Goal: Task Accomplishment & Management: Complete application form

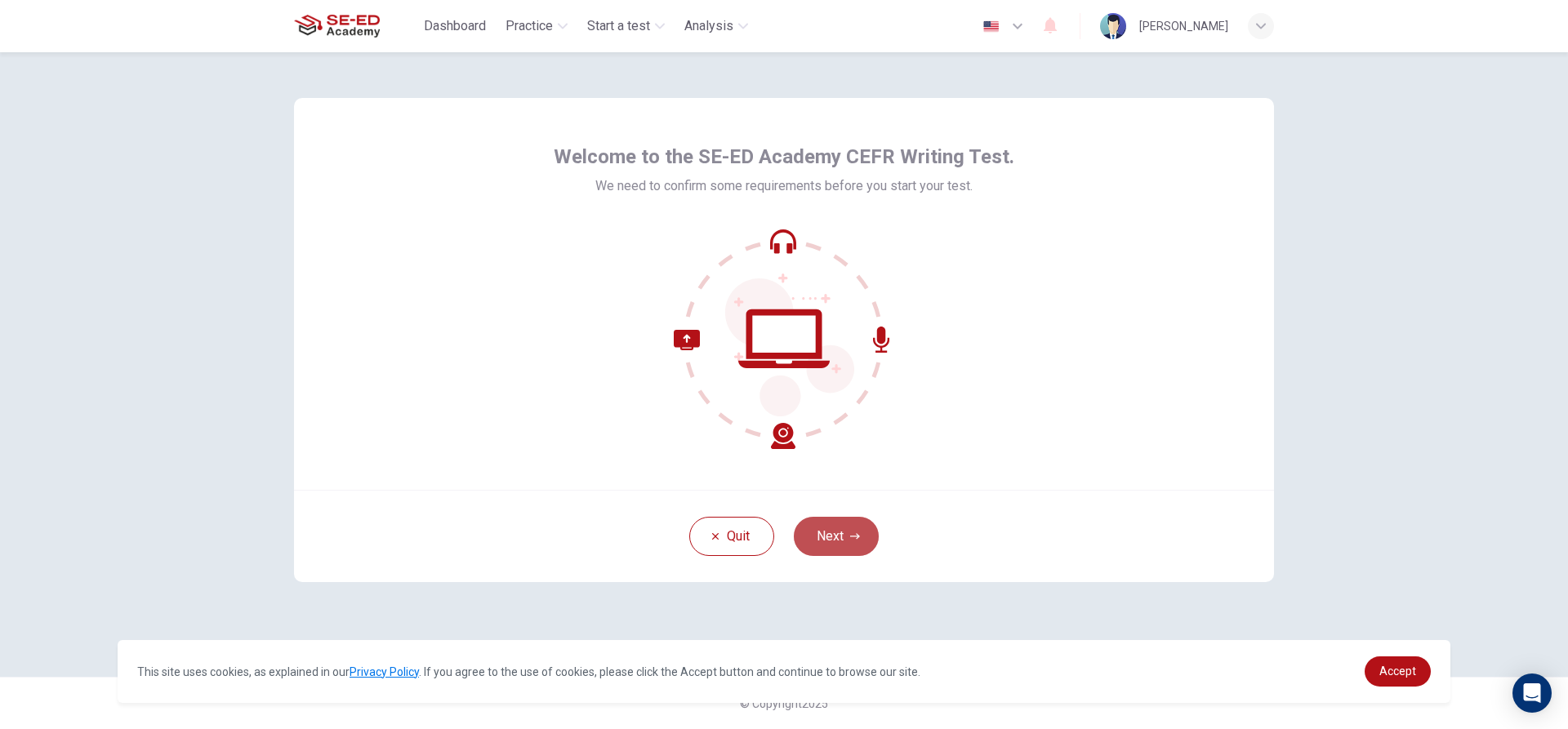
click at [852, 533] on icon "button" at bounding box center [855, 537] width 10 height 10
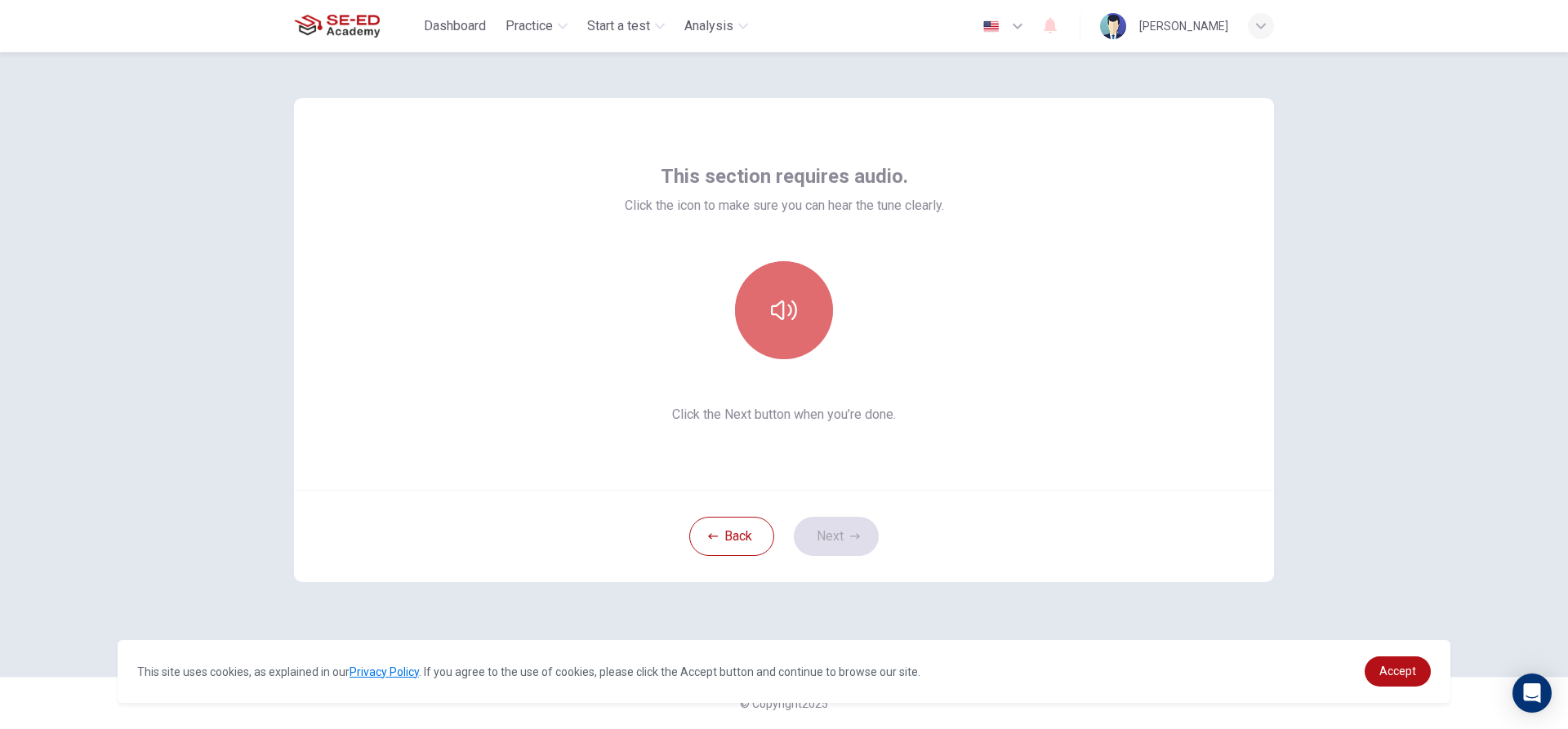
click at [777, 326] on button "button" at bounding box center [784, 311] width 98 height 98
click at [836, 533] on button "Next" at bounding box center [836, 537] width 85 height 39
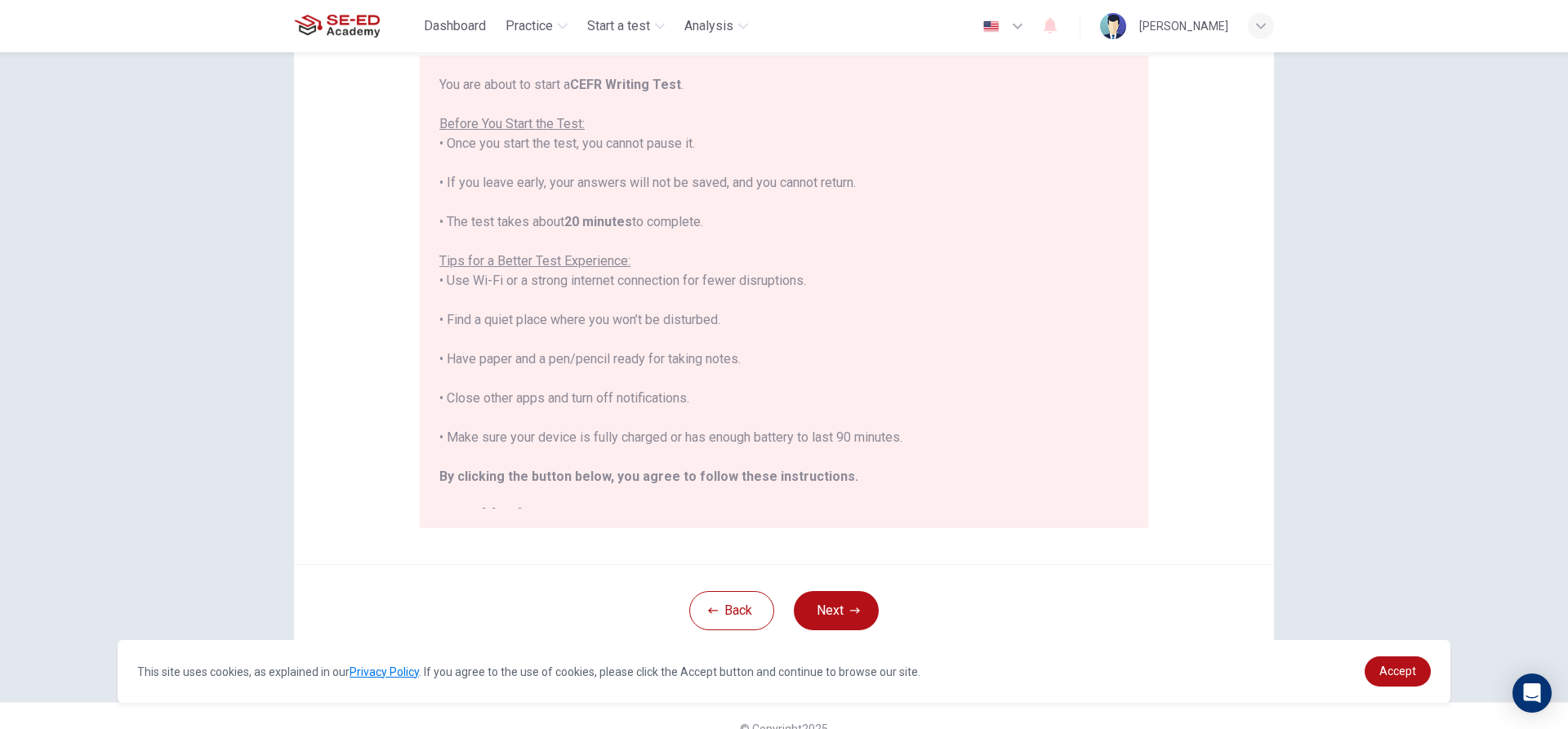
scroll to position [179, 0]
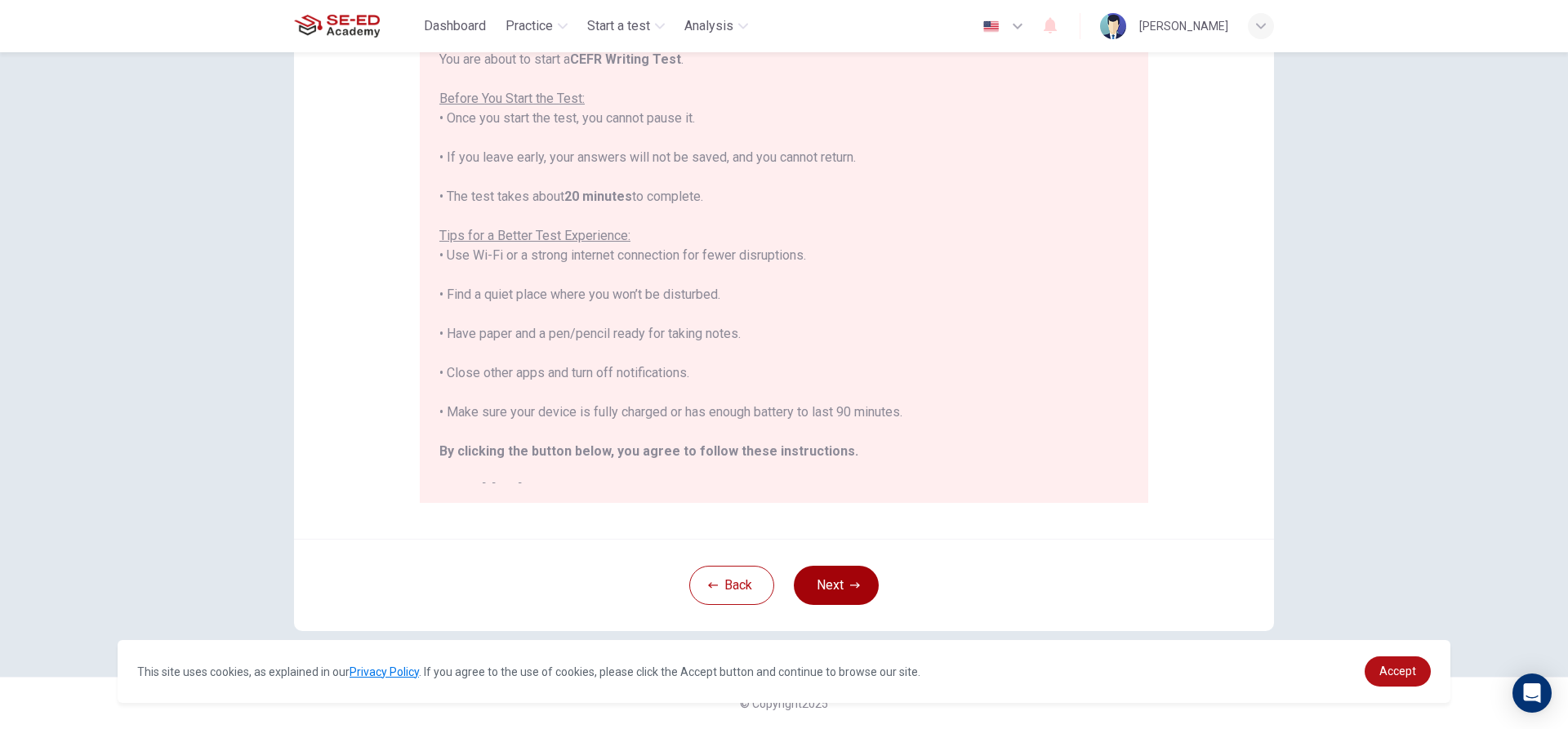
click at [816, 578] on button "Next" at bounding box center [836, 585] width 85 height 39
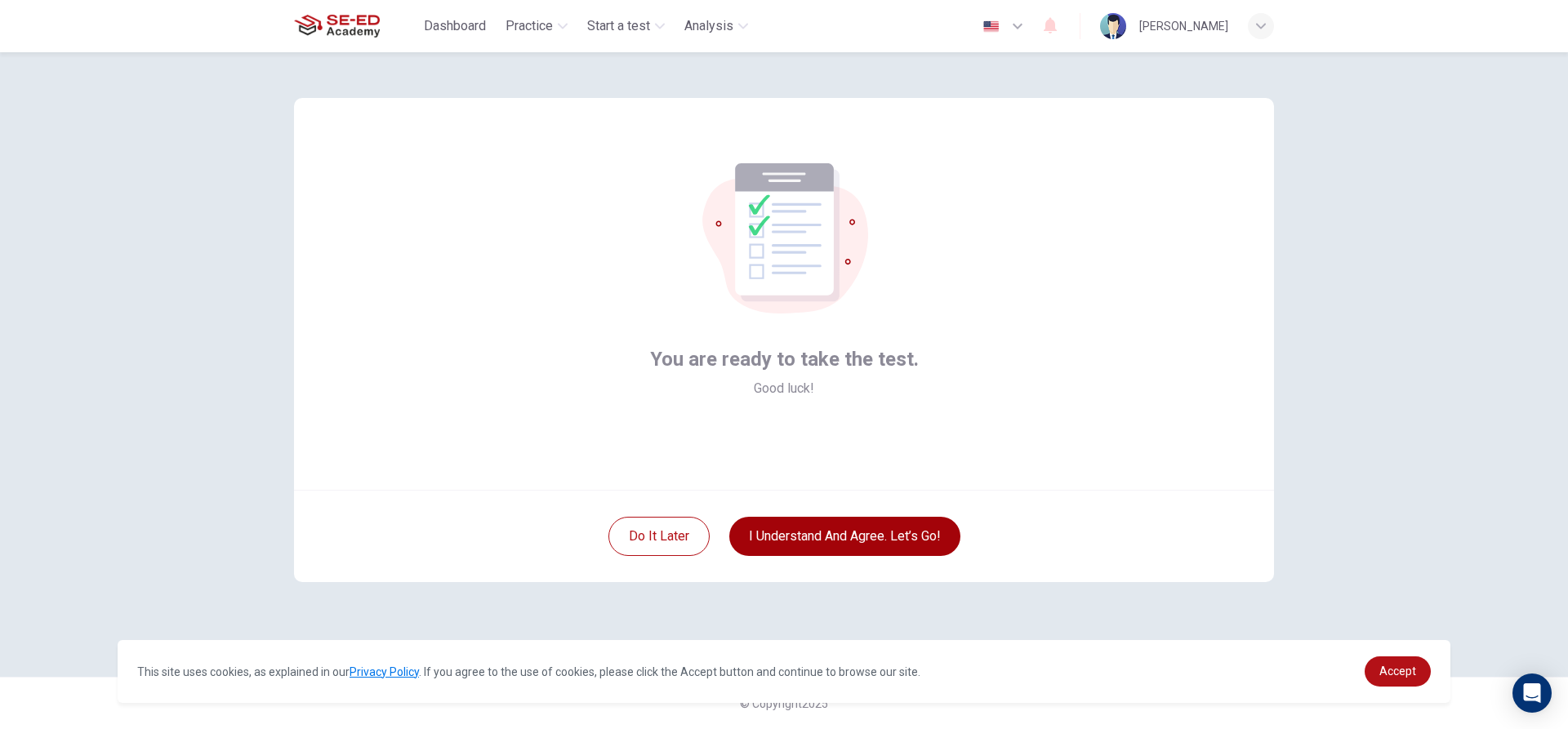
scroll to position [0, 0]
click at [820, 537] on button "I understand and agree. Let’s go!" at bounding box center [844, 537] width 231 height 39
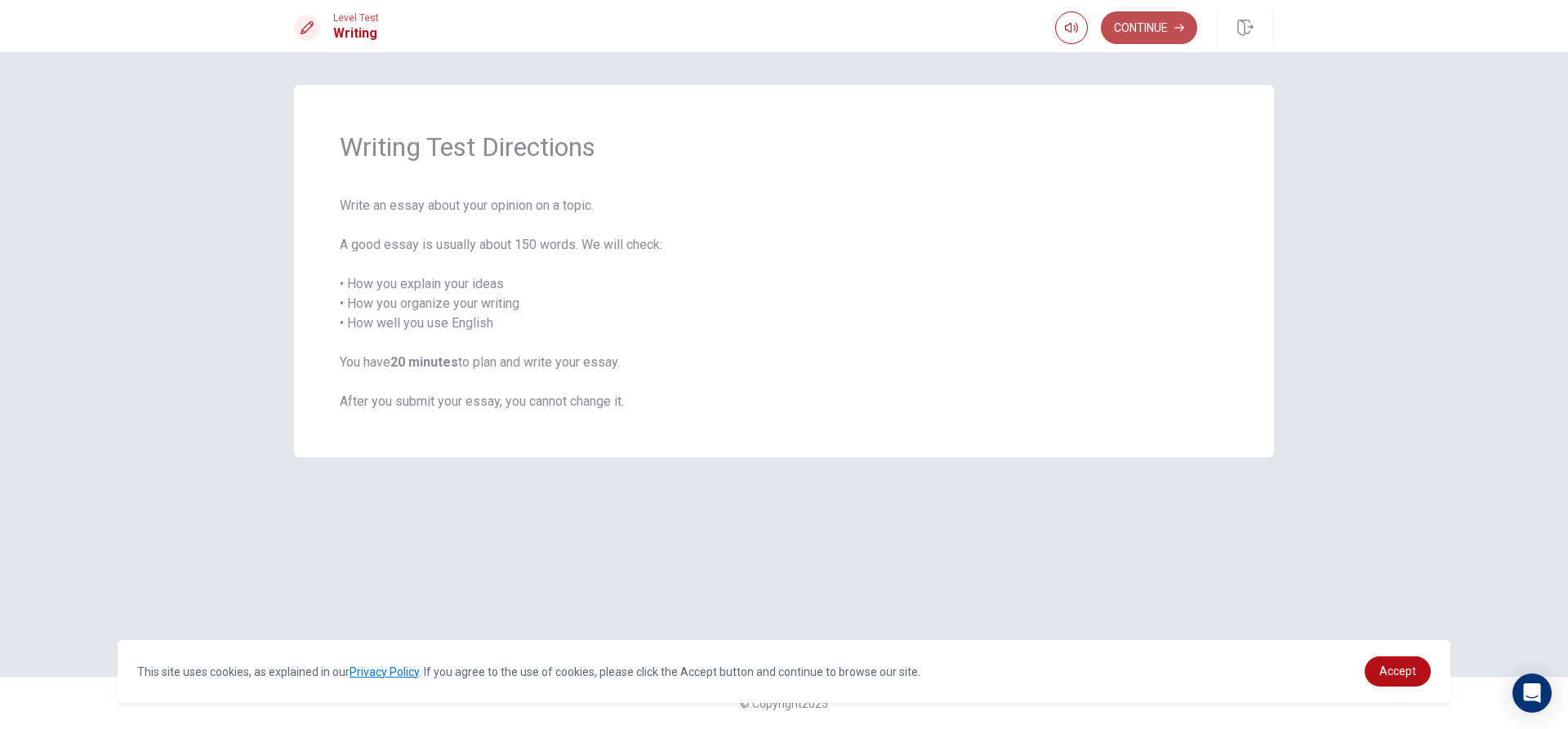
click at [1146, 22] on button "Continue" at bounding box center [1149, 28] width 97 height 33
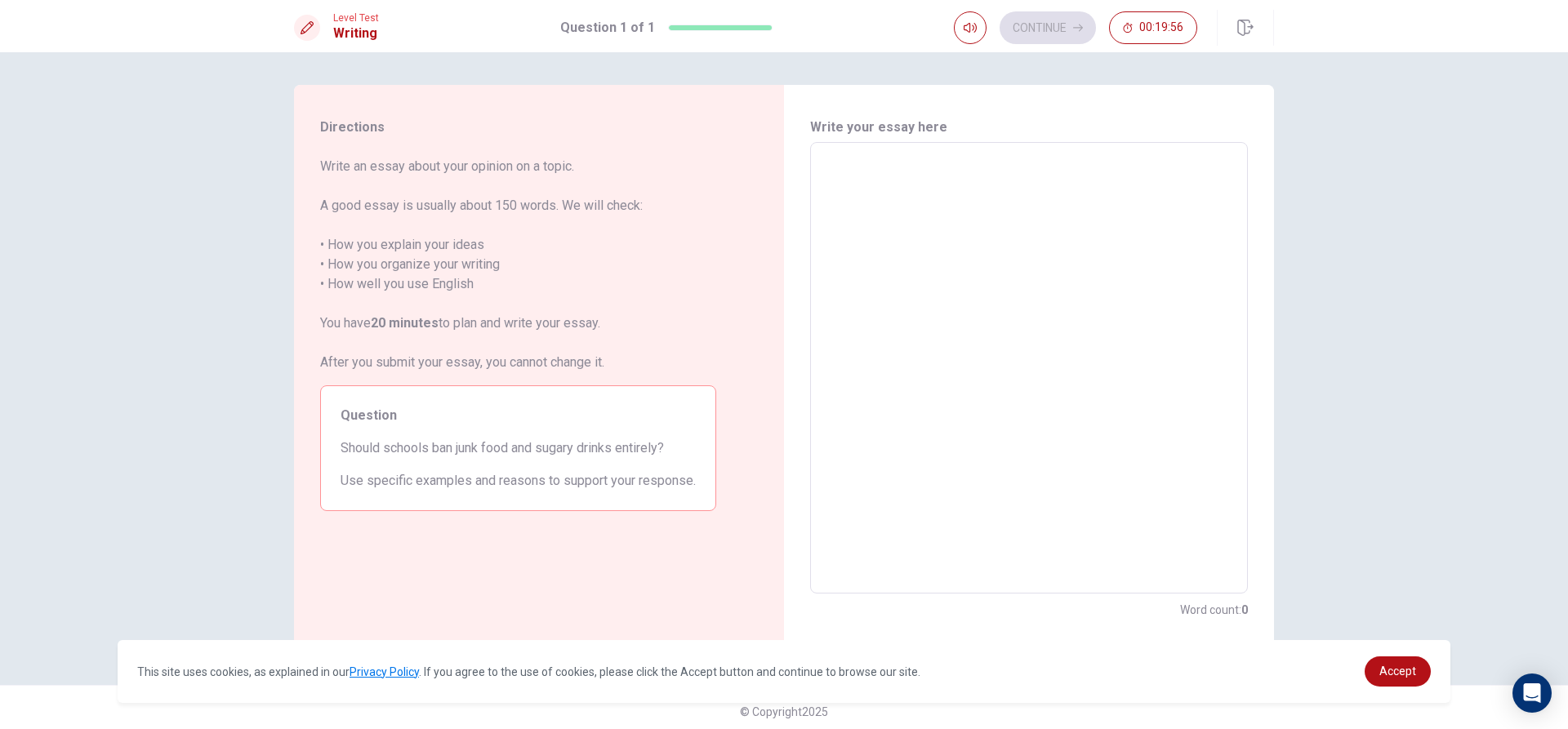
click at [900, 201] on textarea at bounding box center [1029, 368] width 415 height 425
type textarea "i"
type textarea "x"
type textarea "i"
type textarea "x"
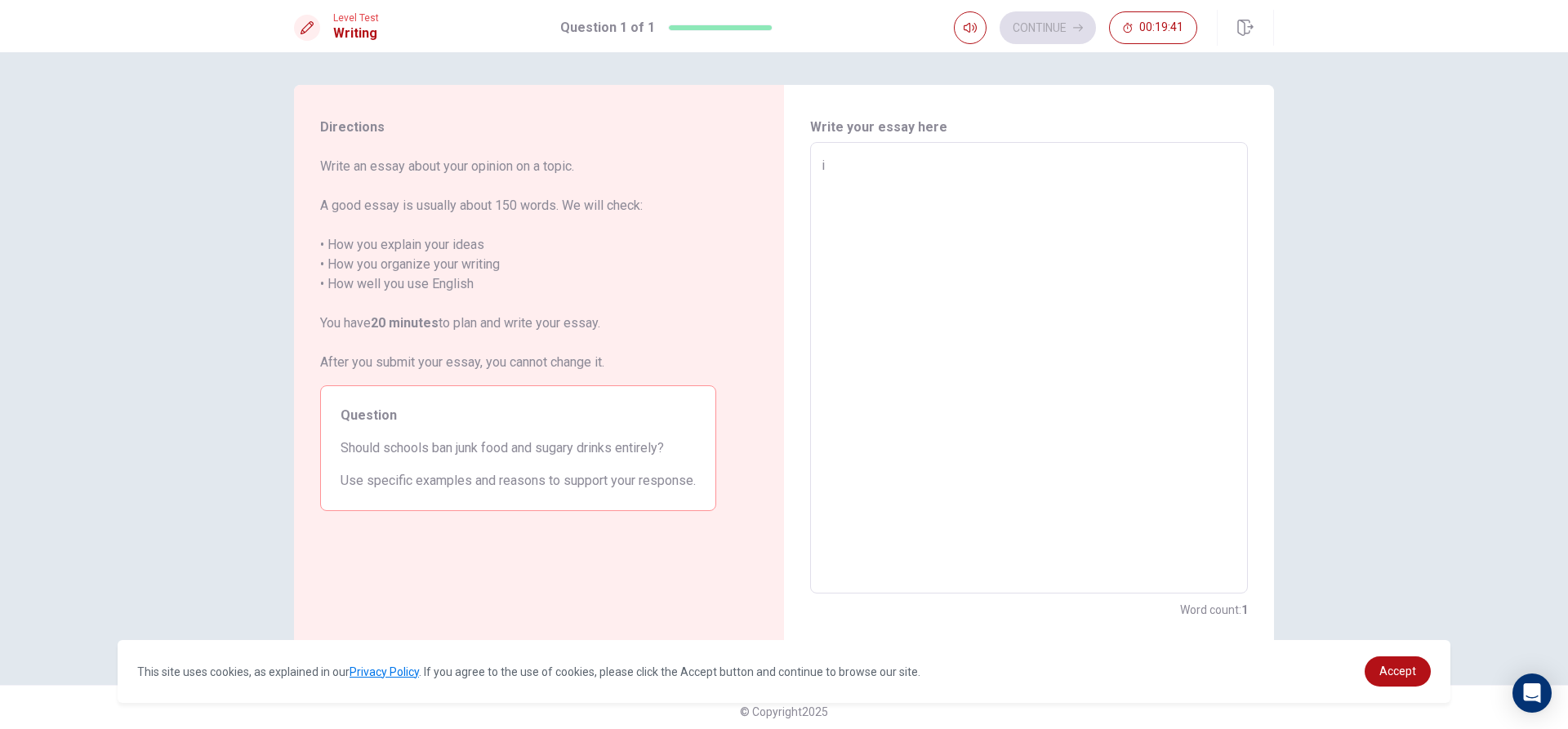
type textarea "i t"
type textarea "x"
type textarea "i th"
type textarea "x"
type textarea "i thi"
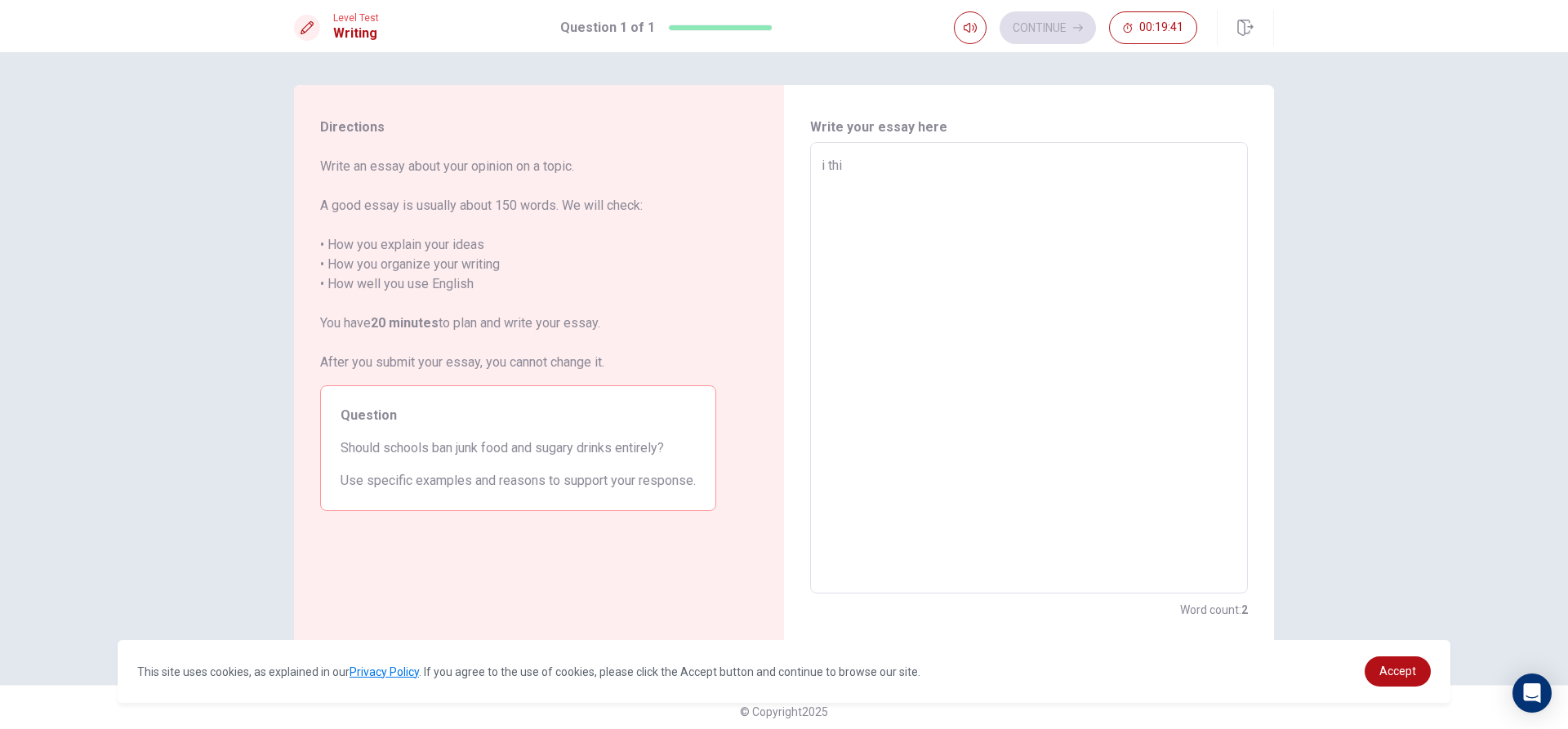
type textarea "x"
type textarea "i thin"
type textarea "x"
type textarea "i think"
type textarea "x"
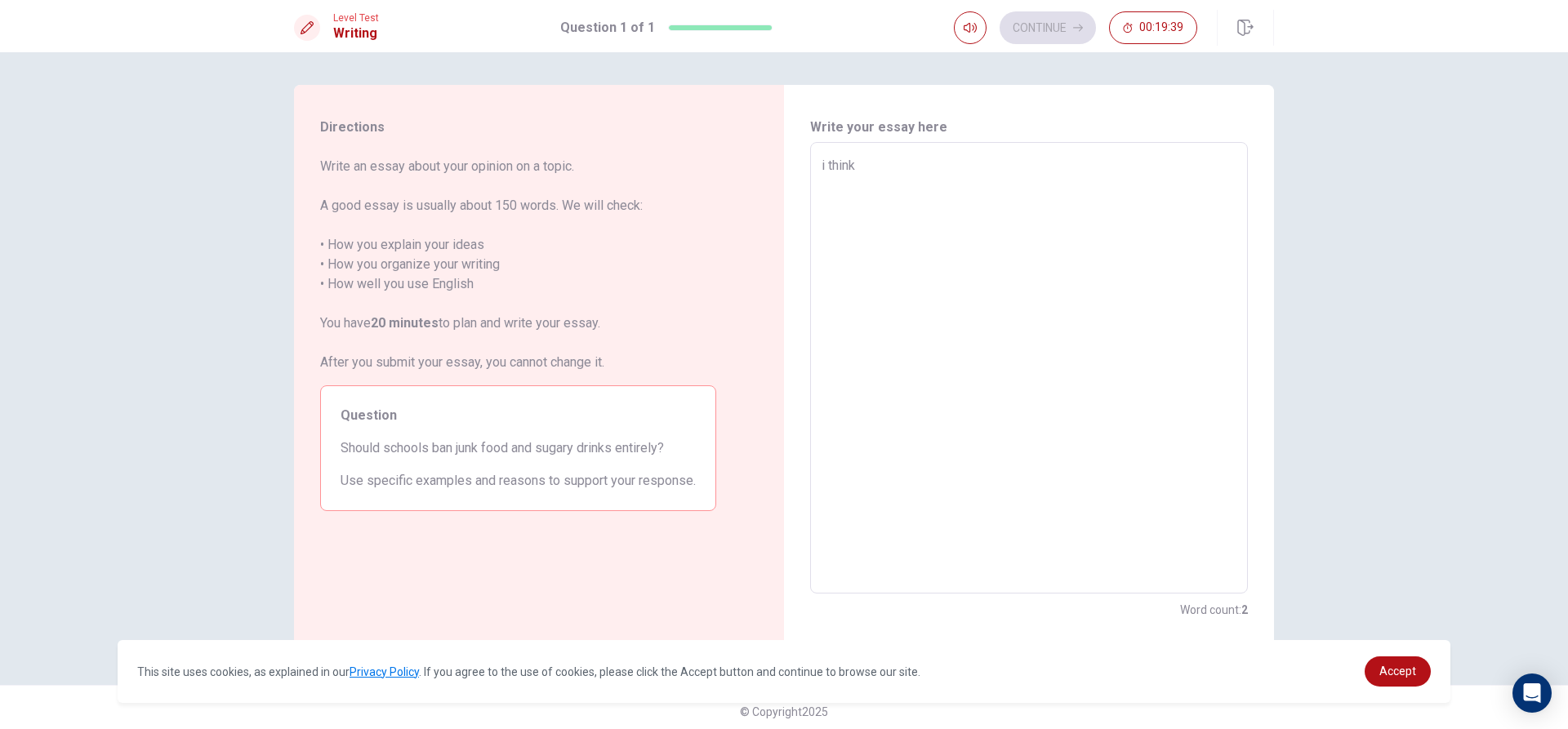
type textarea "i think"
type textarea "x"
type textarea "i think n"
type textarea "x"
type textarea "i think no"
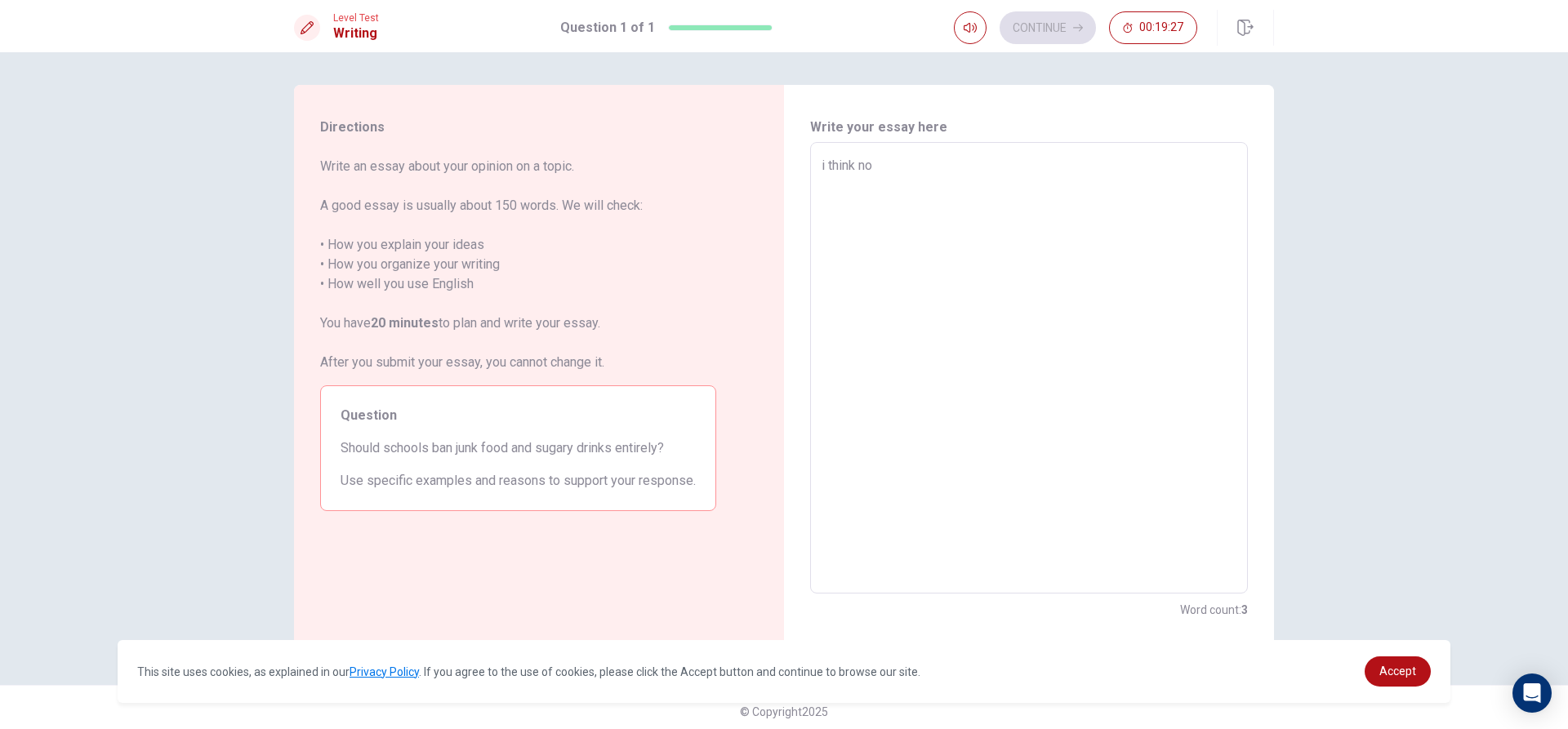
type textarea "x"
type textarea "i think no"
type textarea "x"
type textarea "i think no b"
type textarea "x"
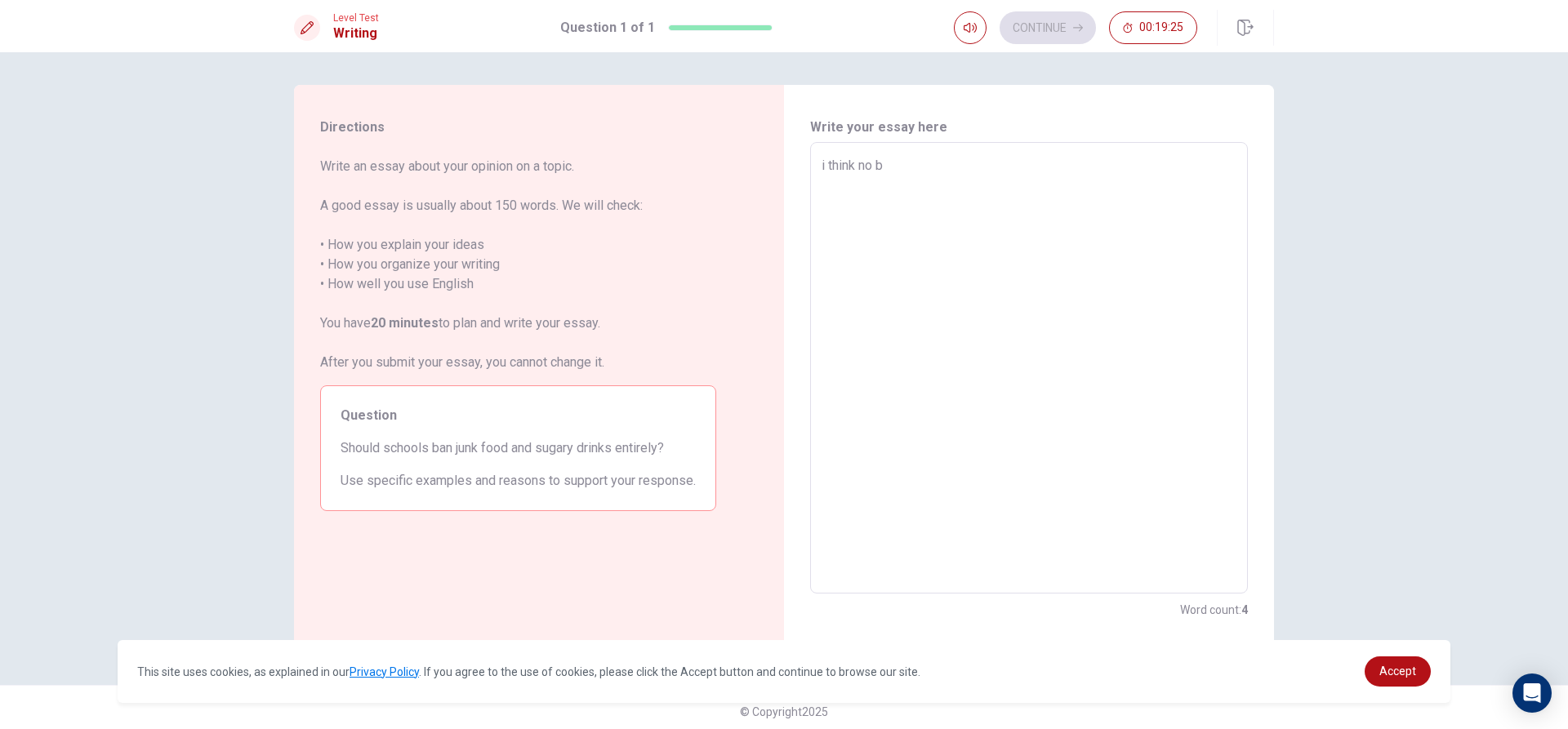
type textarea "i think no be"
type textarea "x"
type textarea "i think no bea"
type textarea "x"
type textarea "i think no be"
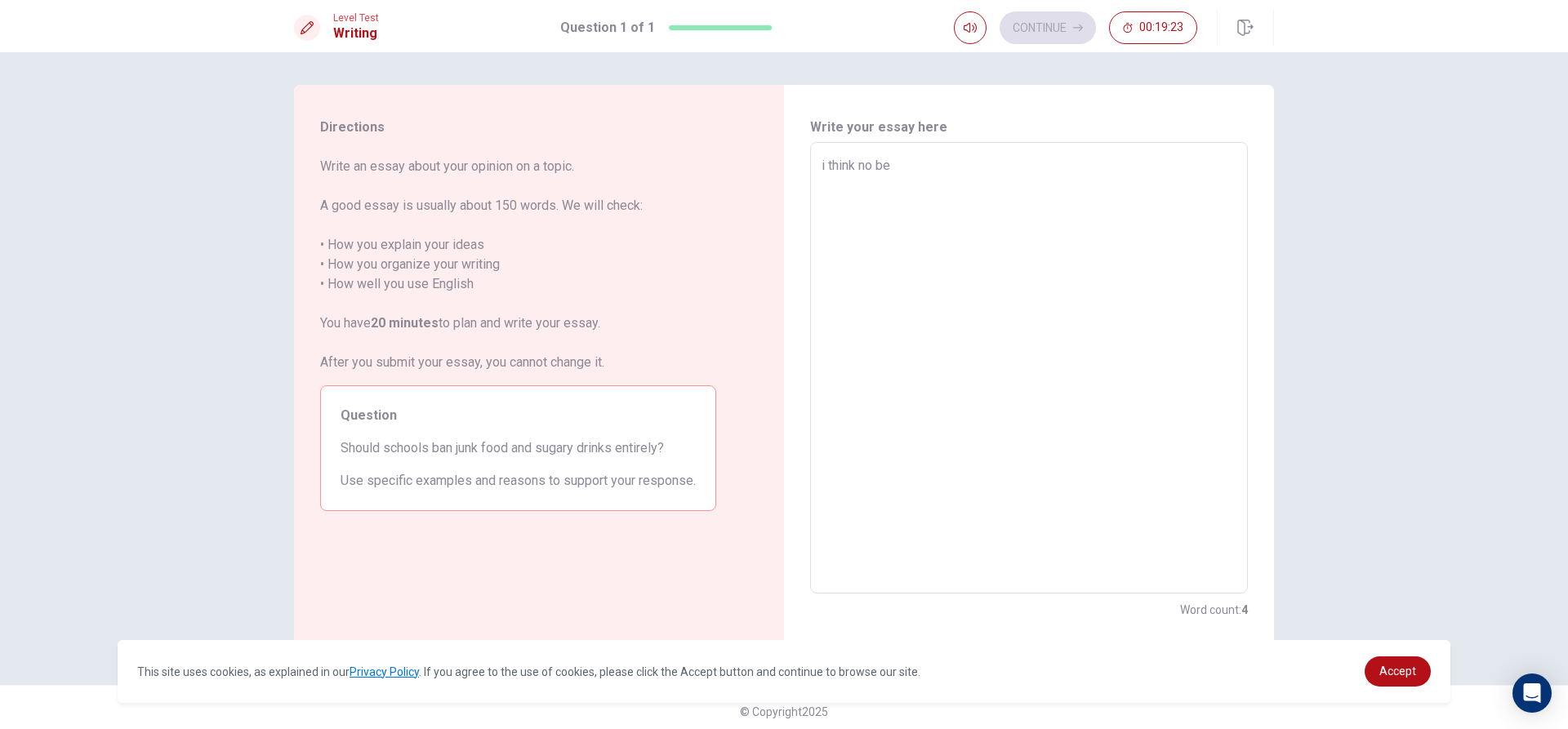
type textarea "x"
type textarea "i think no bec"
type textarea "x"
type textarea "i think no beca"
type textarea "x"
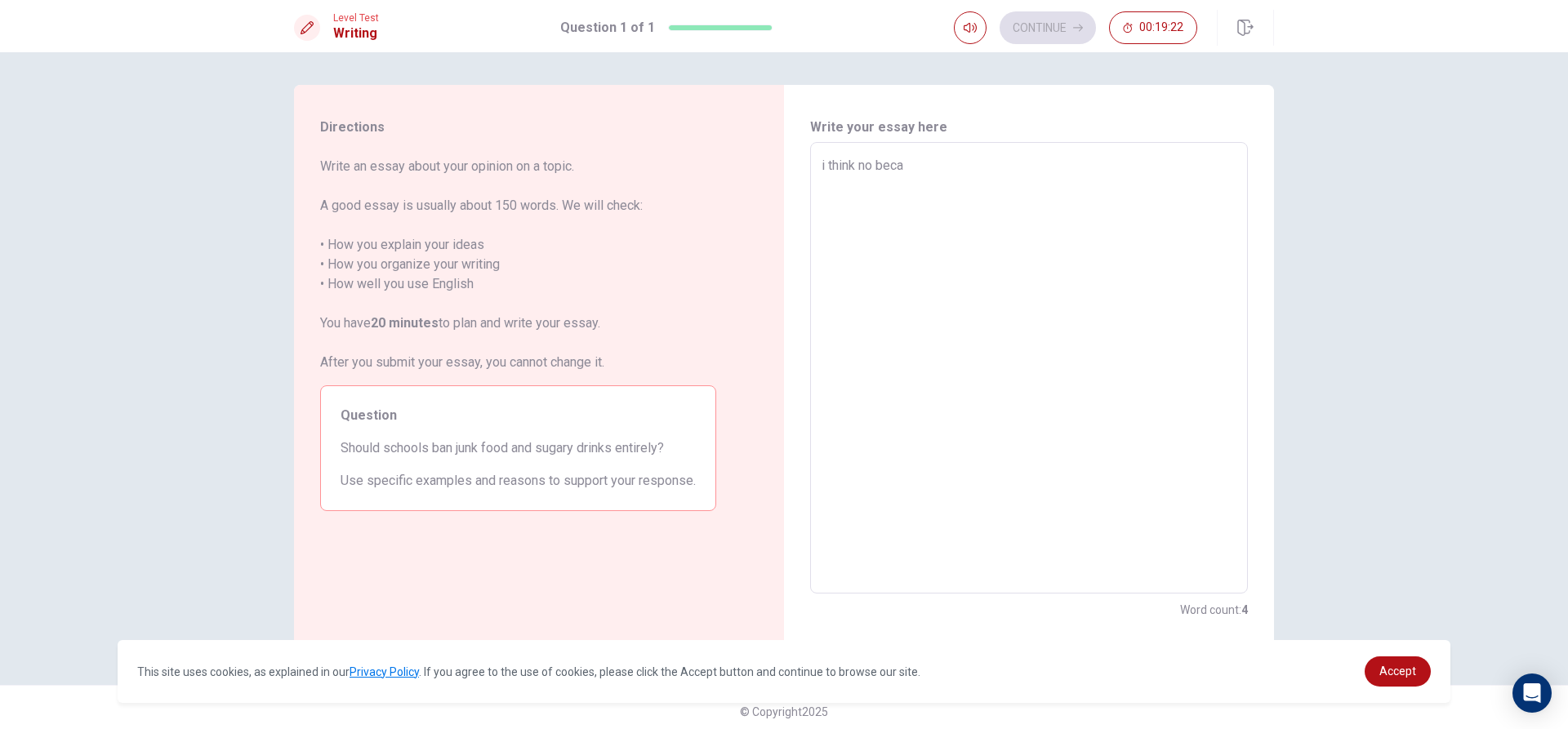
type textarea "i think no becas"
type textarea "x"
type textarea "i think no becase"
type textarea "x"
type textarea "i think no becase"
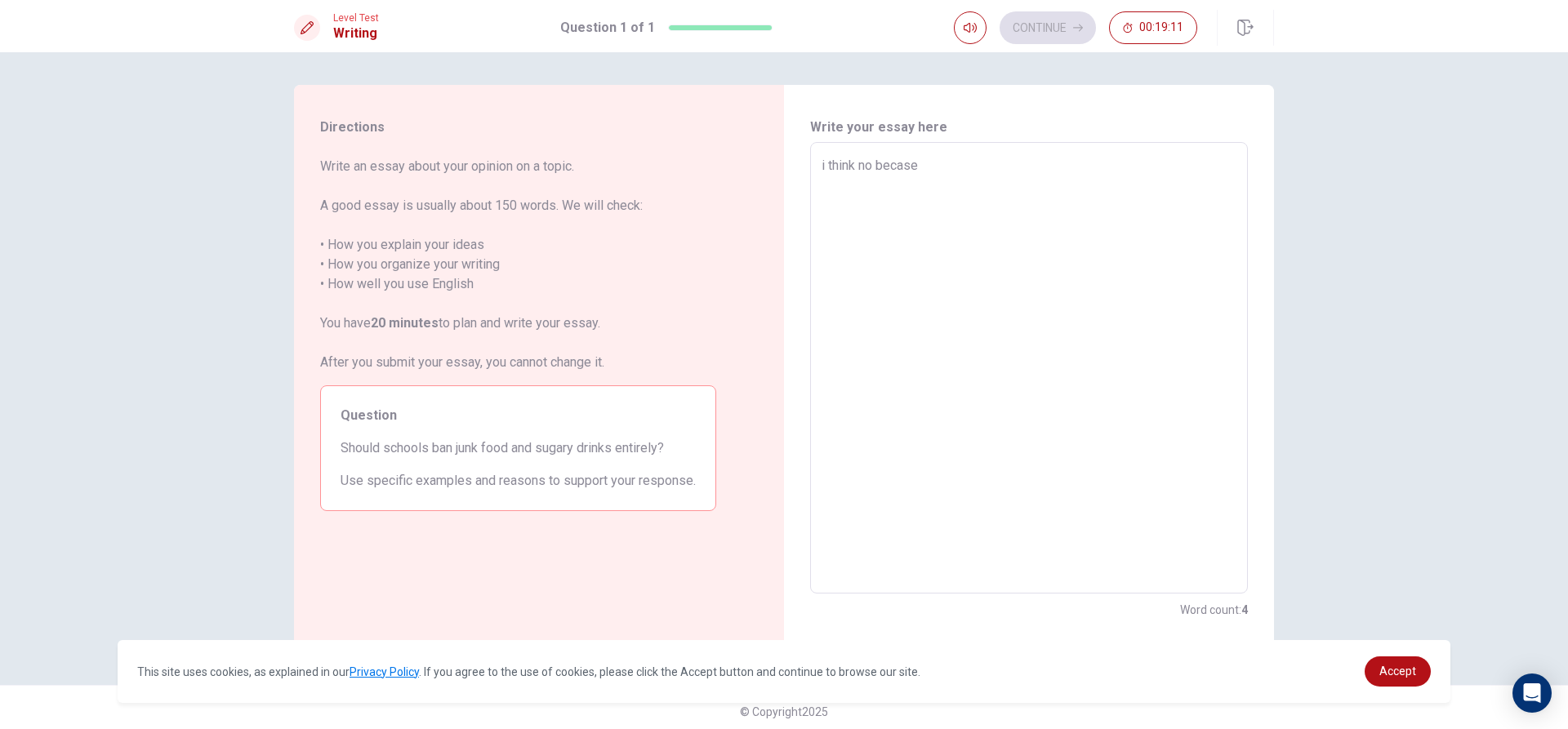
type textarea "x"
type textarea "i think no becase s"
type textarea "x"
type textarea "i think no becase so"
type textarea "x"
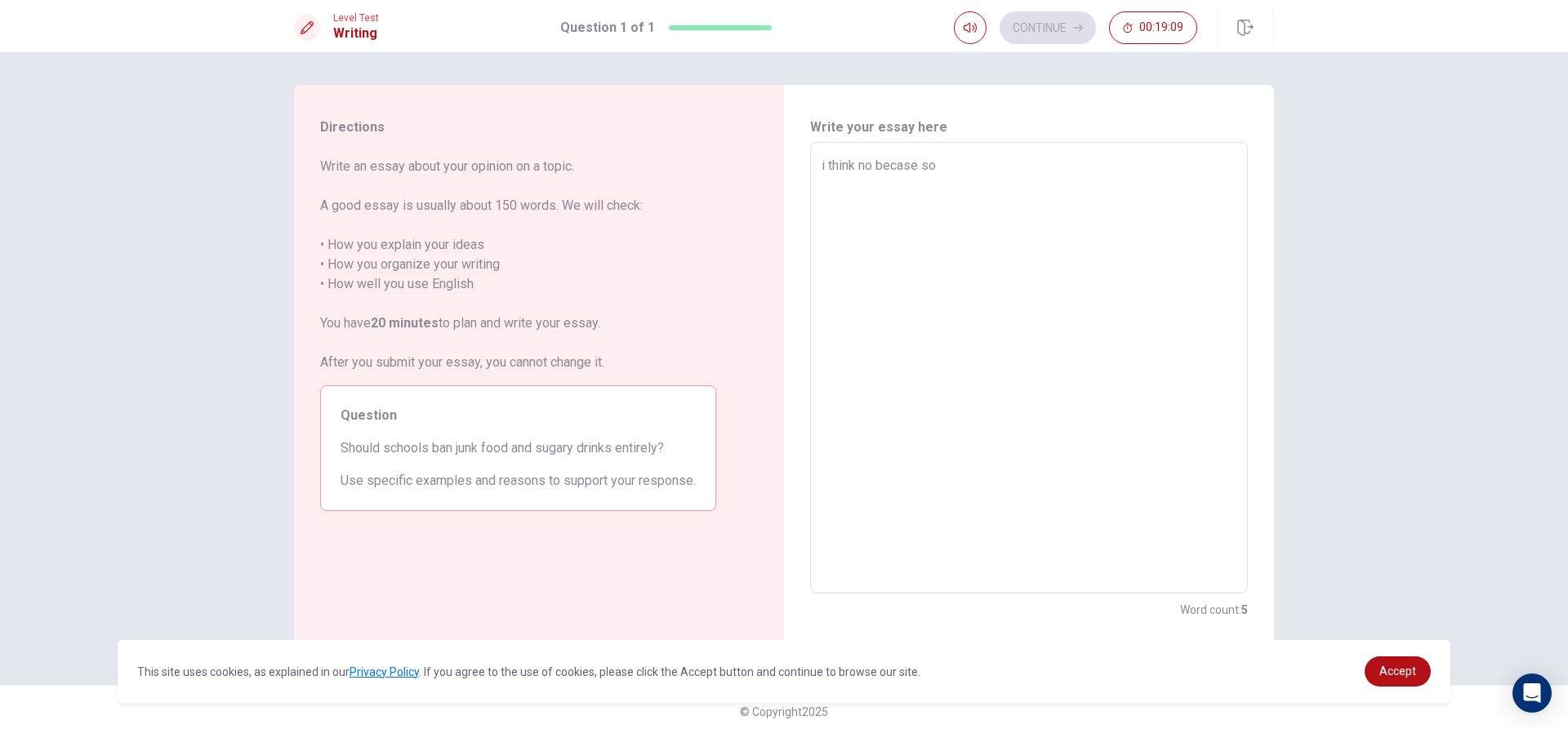
type textarea "i think no becase som"
type textarea "x"
type textarea "i think no becase some"
type textarea "x"
type textarea "i think no becase some"
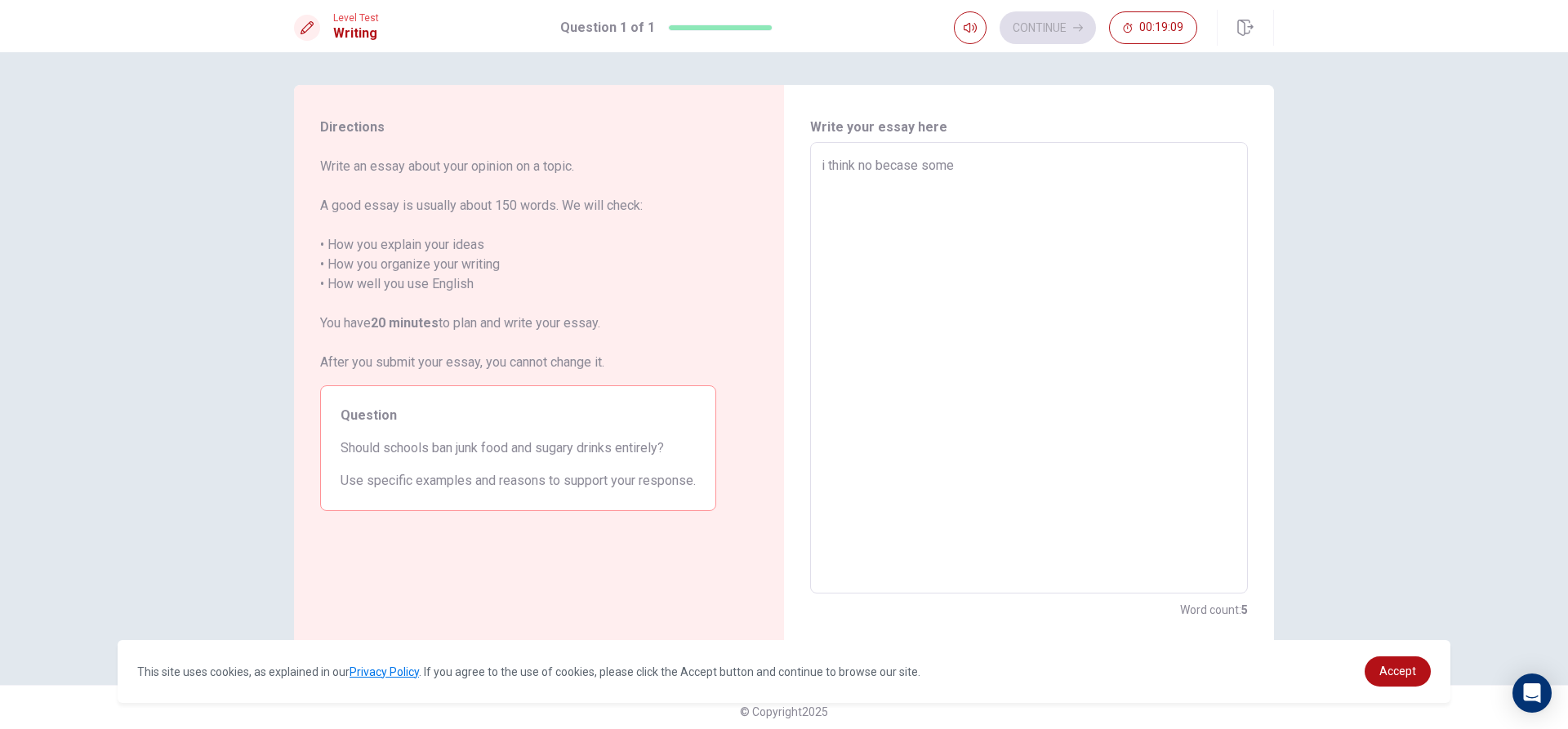
type textarea "x"
type textarea "i think no becase some k"
type textarea "x"
type textarea "i think no becase some ki"
type textarea "x"
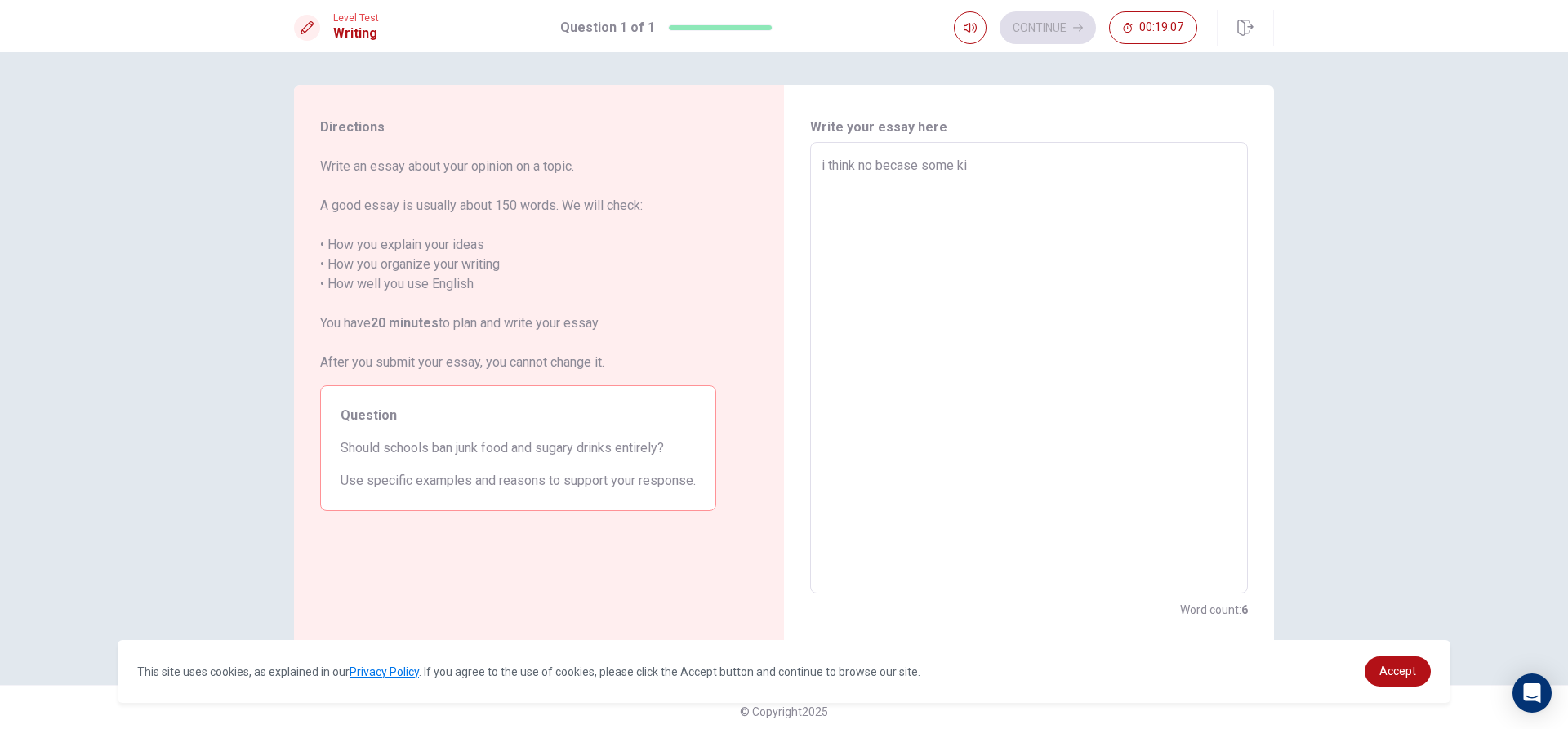
type textarea "i think no becase some kid"
type textarea "x"
type textarea "i think no becase some kid"
type textarea "x"
type textarea "i think no becase some kid d"
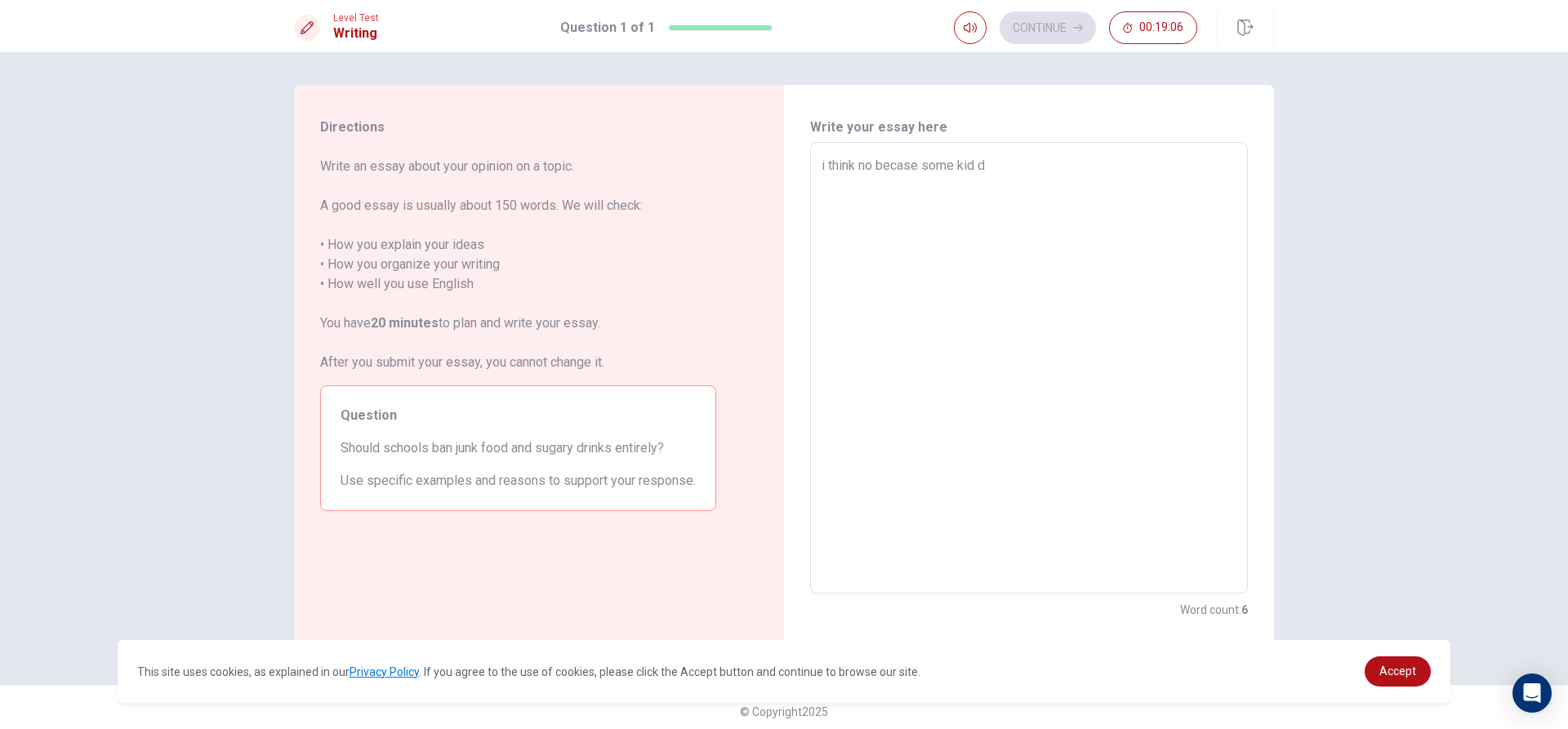
type textarea "x"
type textarea "i think no becase some kid do"
type textarea "x"
type textarea "i think no becase some kid don"
type textarea "x"
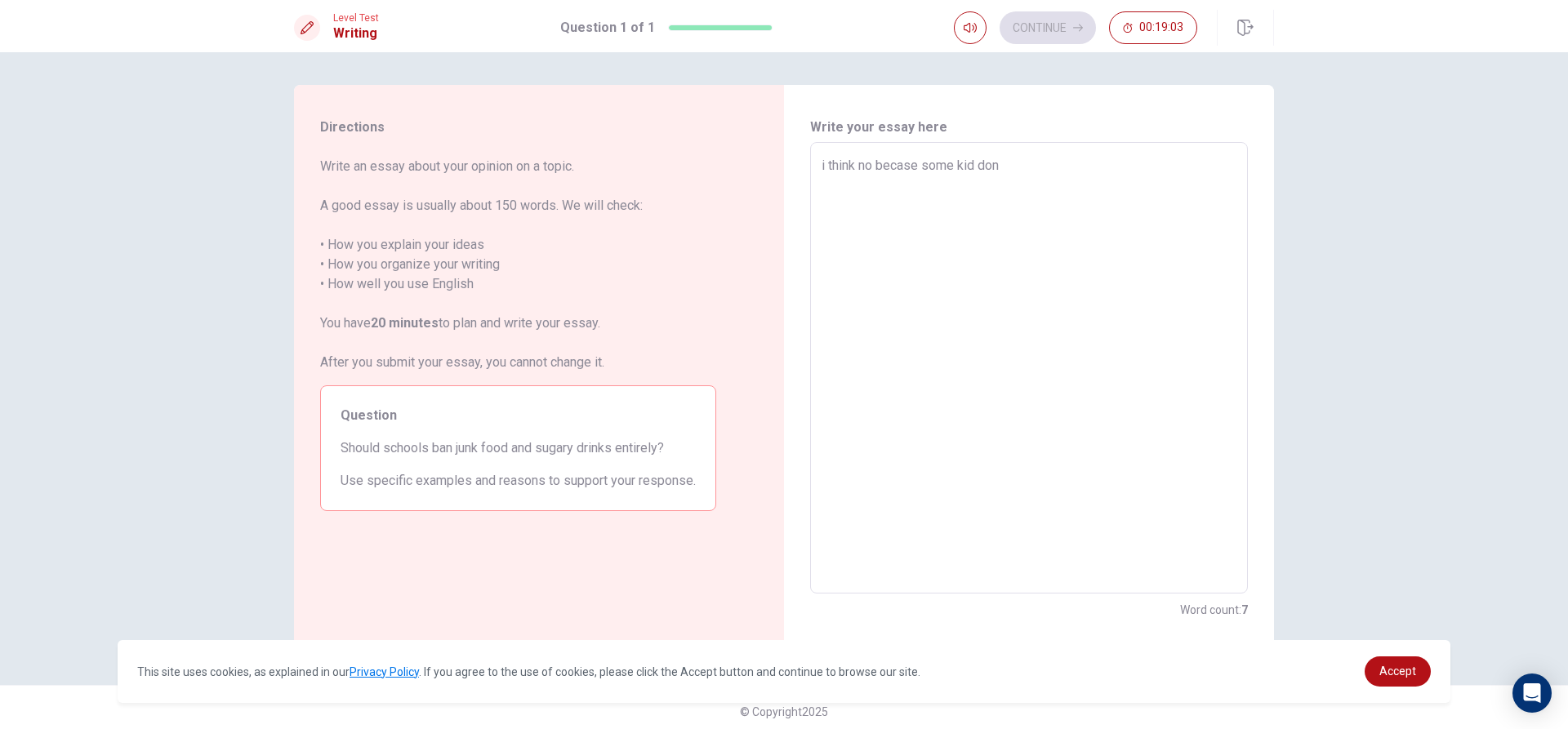
type textarea "i think no becase some kid don""
type textarea "x"
type textarea "i think no becase some kid don"t"
type textarea "x"
type textarea "i think no becase some kid don"t"
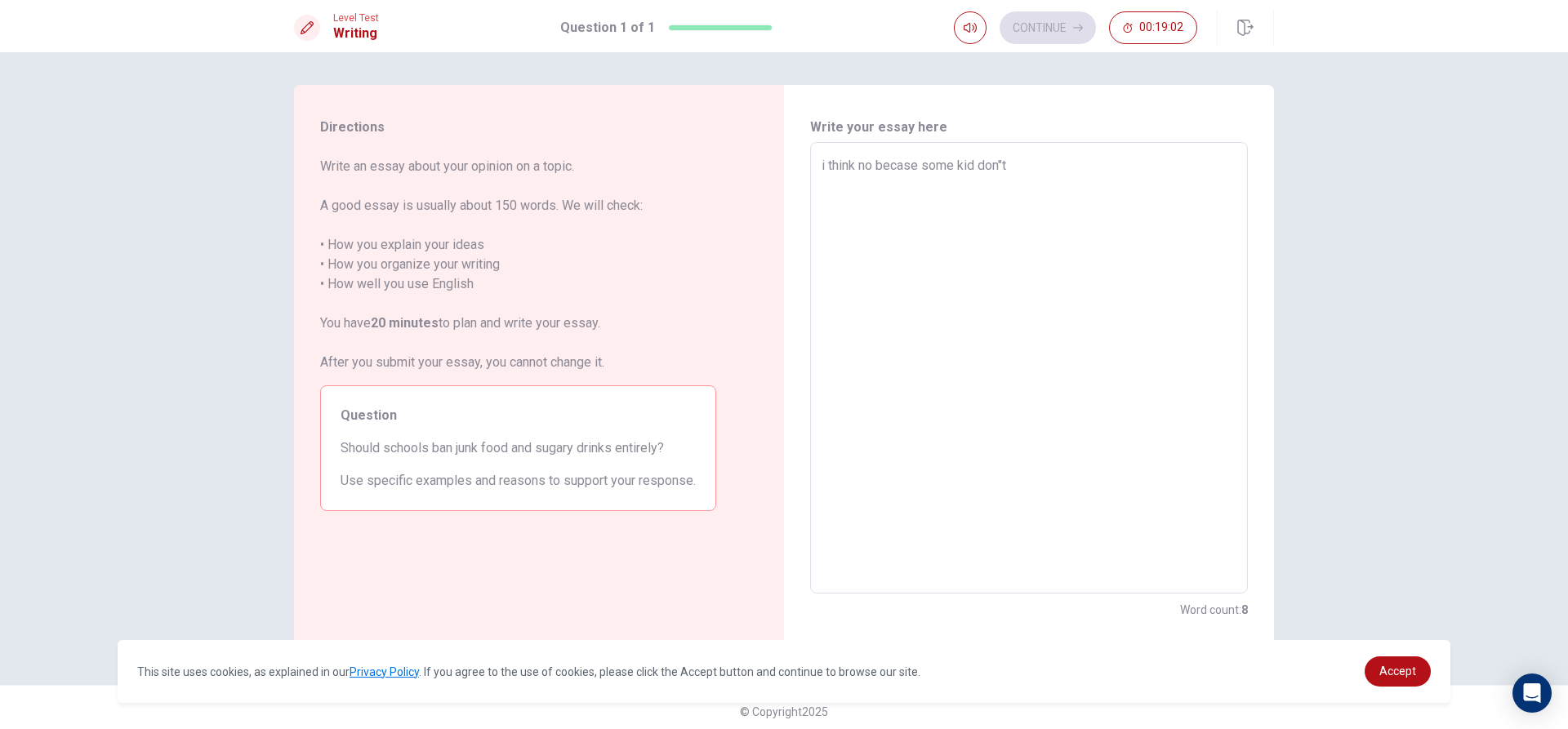
type textarea "x"
type textarea "i think no becase some kid don"t"
type textarea "x"
type textarea "i think no becase some kid don""
type textarea "x"
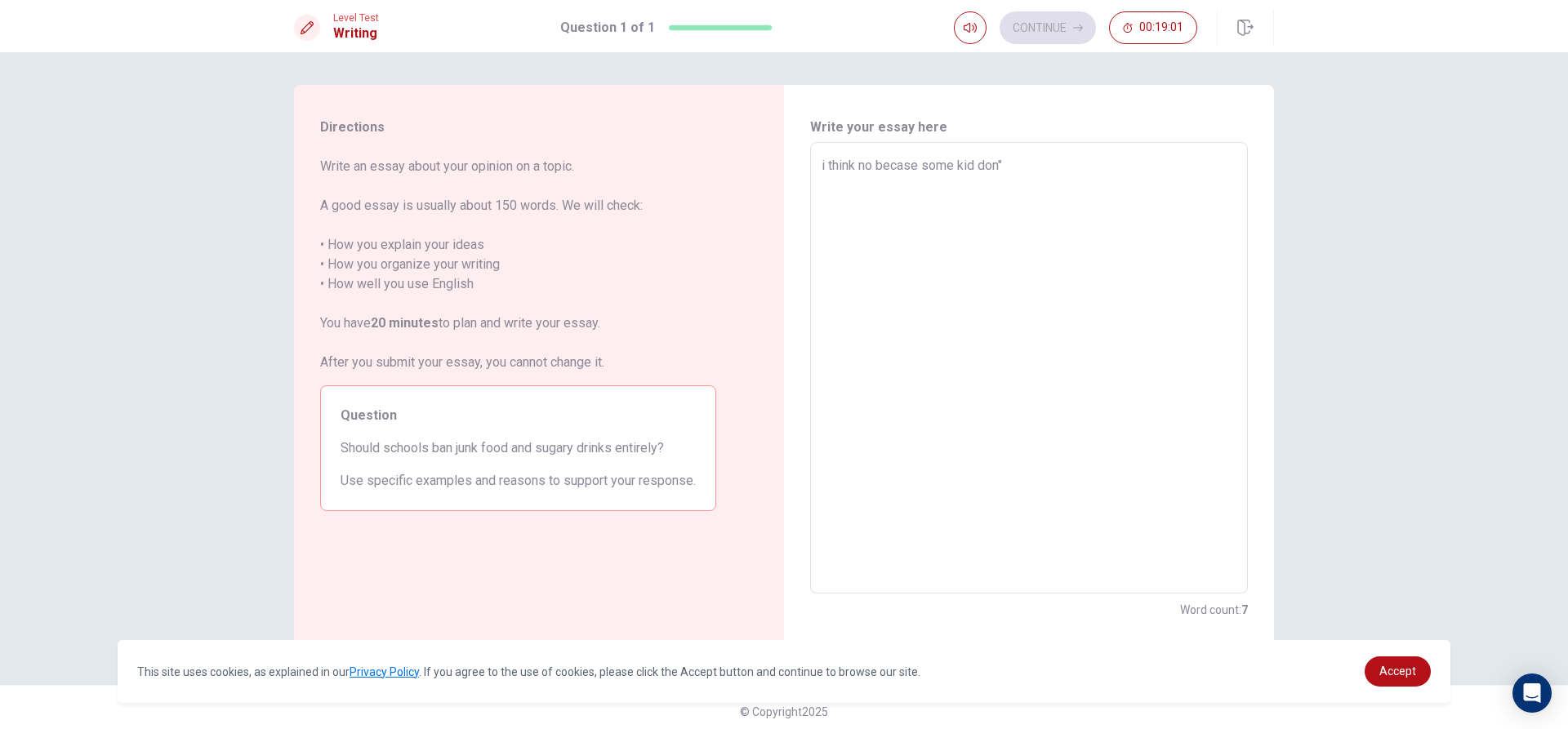
type textarea "i think no becase some kid don"
type textarea "x"
type textarea "i think no becase some kid don'"
type textarea "x"
type textarea "i think no becase some kid don't"
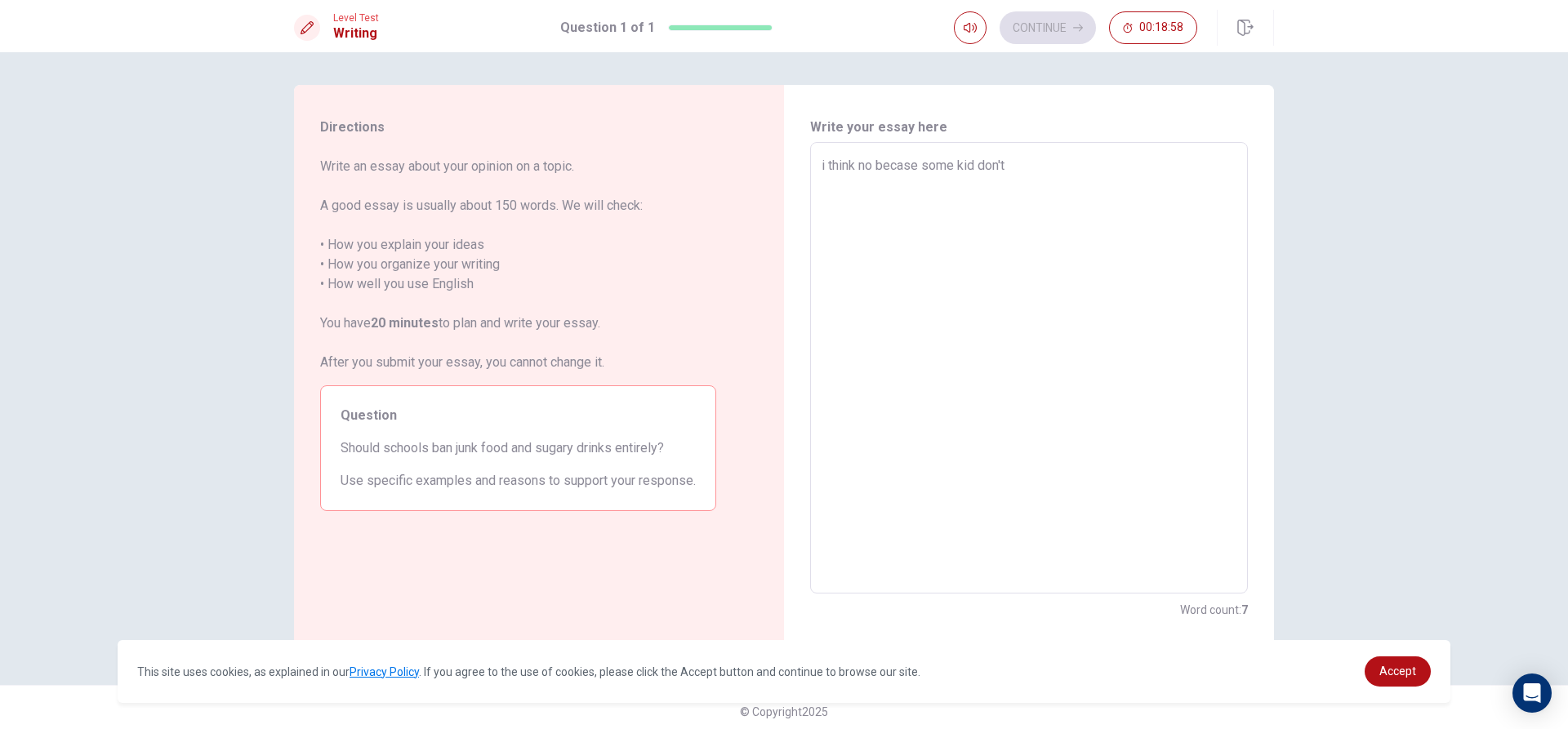
type textarea "x"
type textarea "i think no becase some kid don't"
type textarea "x"
type textarea "i think no becase some kid don't l"
type textarea "x"
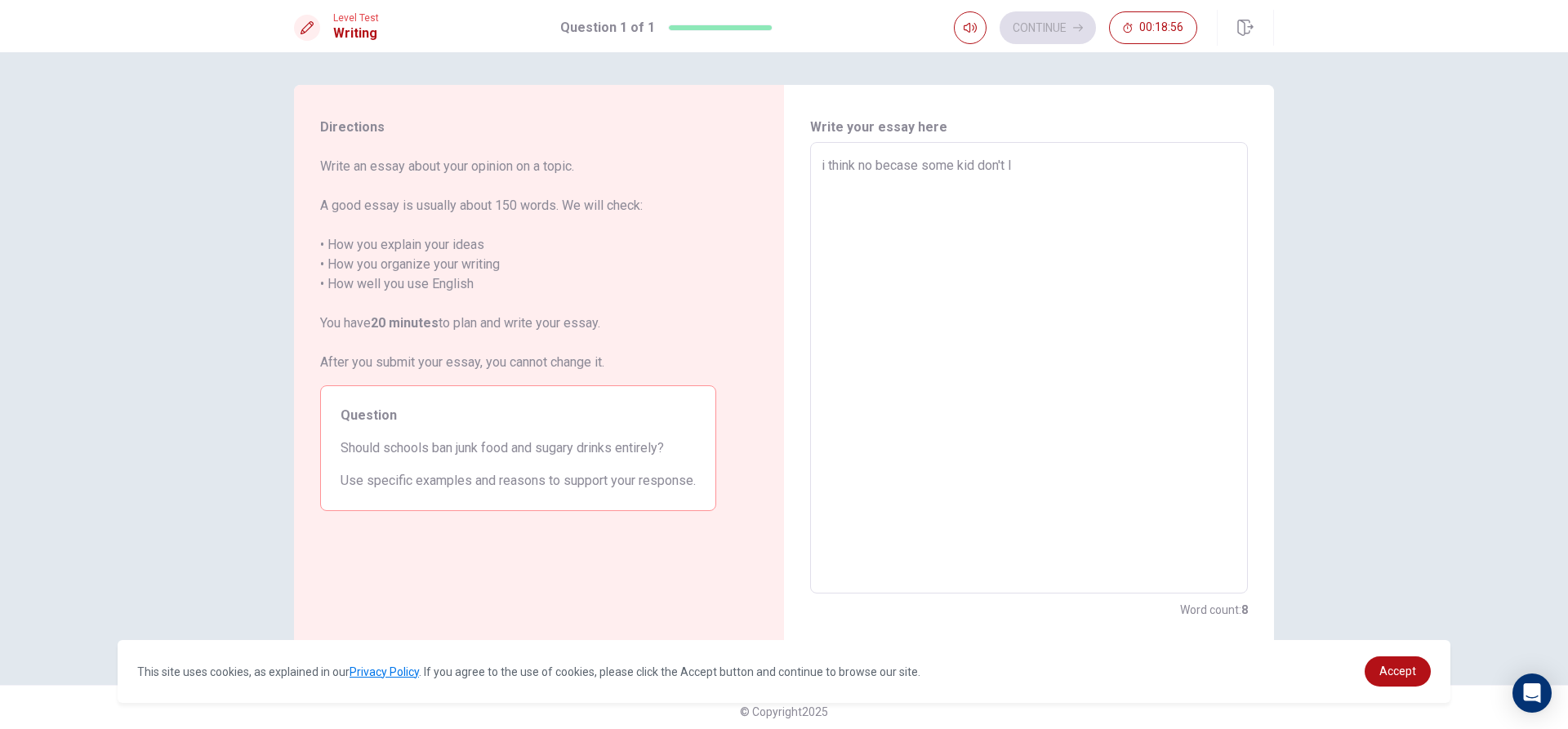
type textarea "i think no becase some kid don't li"
type textarea "x"
type textarea "i think no becase some kid don't lik"
type textarea "x"
type textarea "i think no becase some kid don't like"
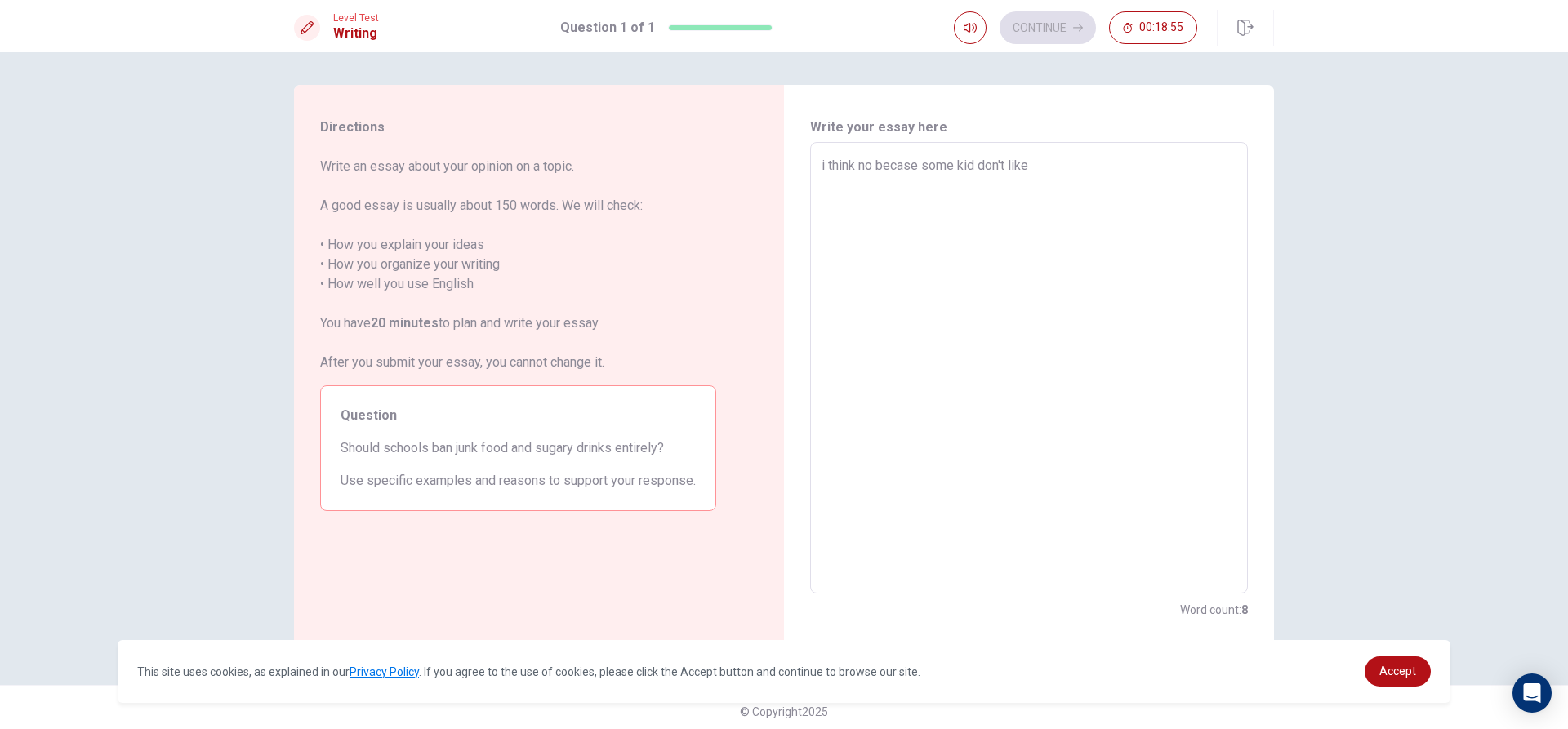
type textarea "x"
type textarea "i think no becase some kid don't like"
type textarea "x"
type textarea "i think no becase some kid don't like t"
type textarea "x"
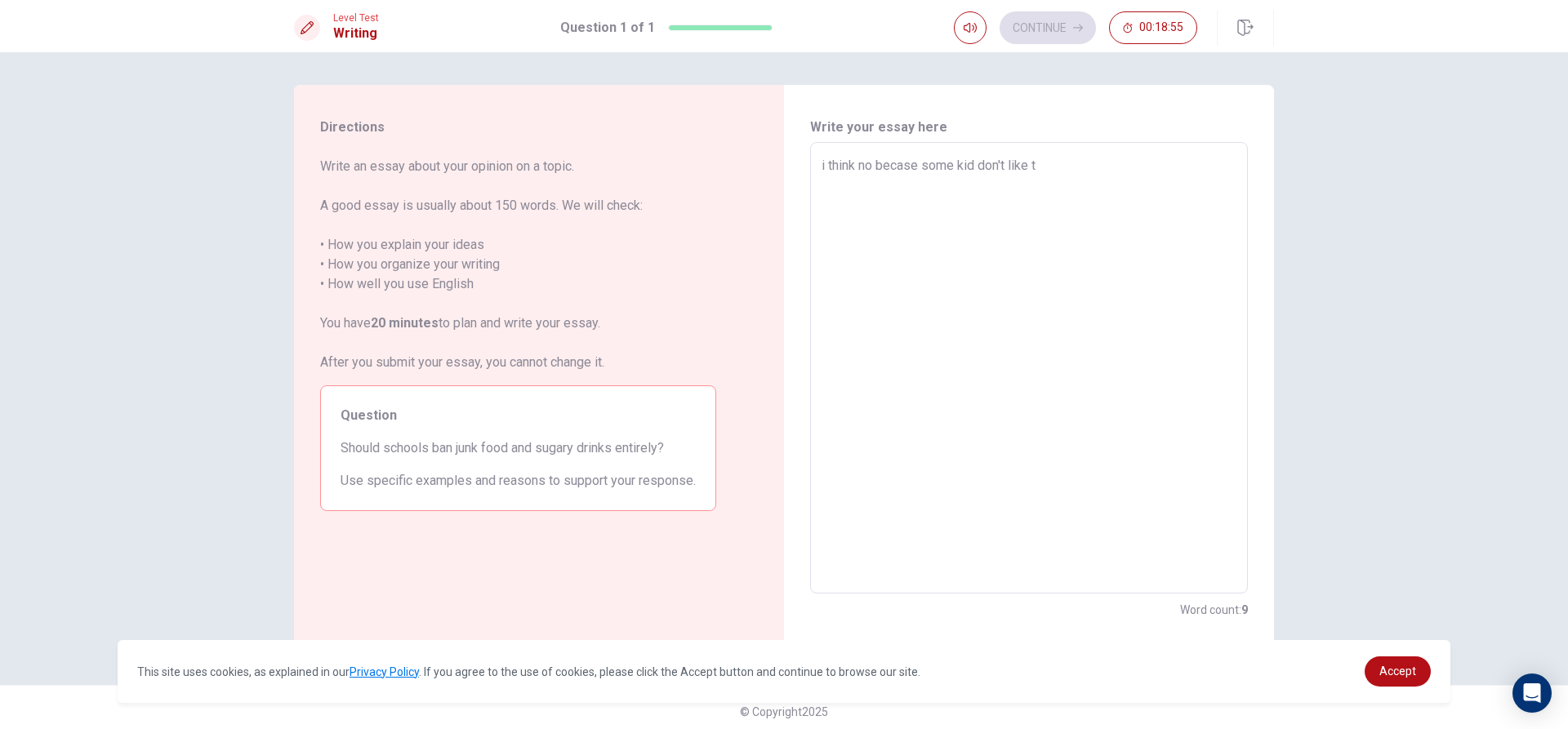
type textarea "i think no becase some kid don't like to"
type textarea "x"
type textarea "i think no becase some kid don't like to"
type textarea "x"
type textarea "i think no becase some kid don't like to e"
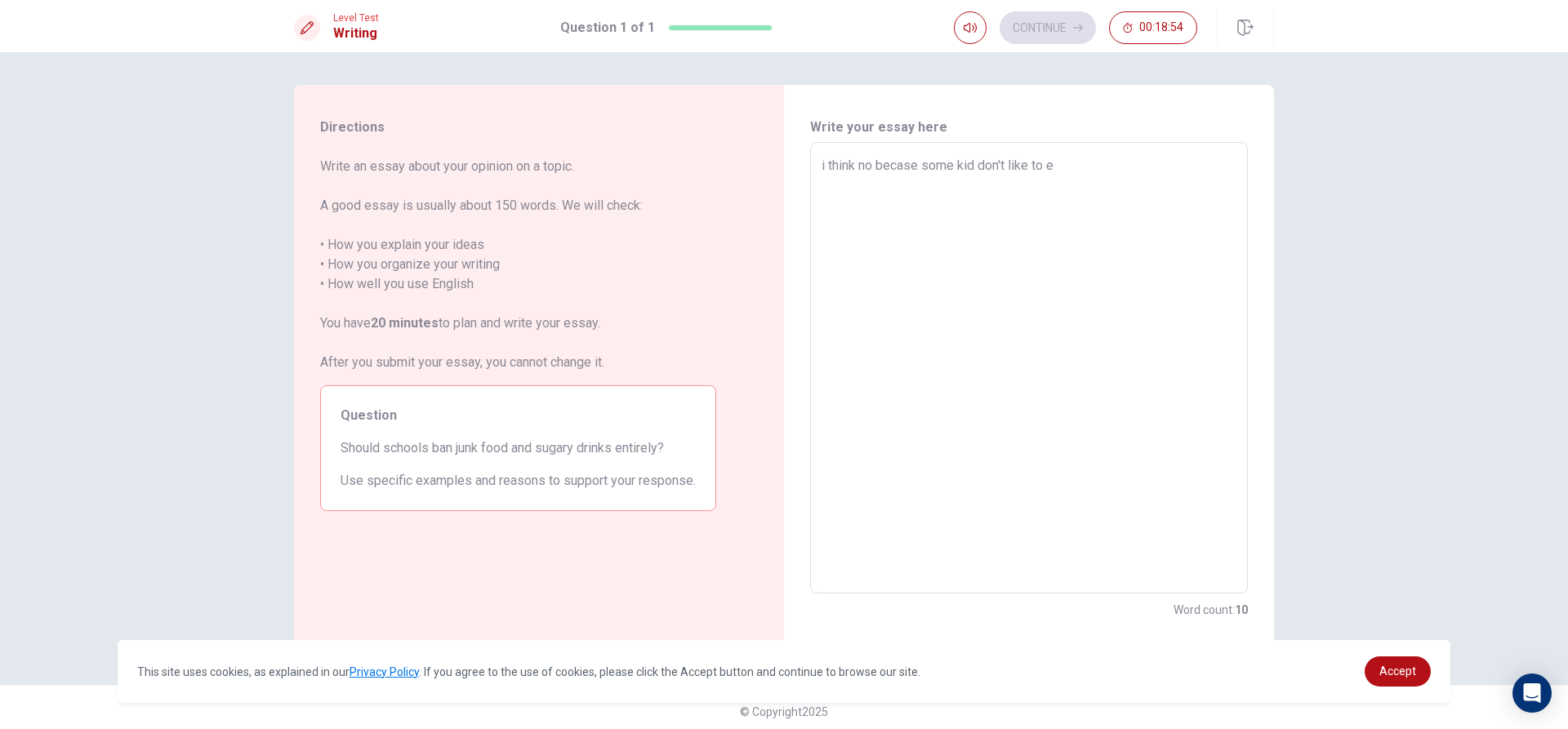
type textarea "x"
type textarea "i think no becase some kid don't like to ea"
type textarea "x"
type textarea "i think no becase some kid don't like to eat"
type textarea "x"
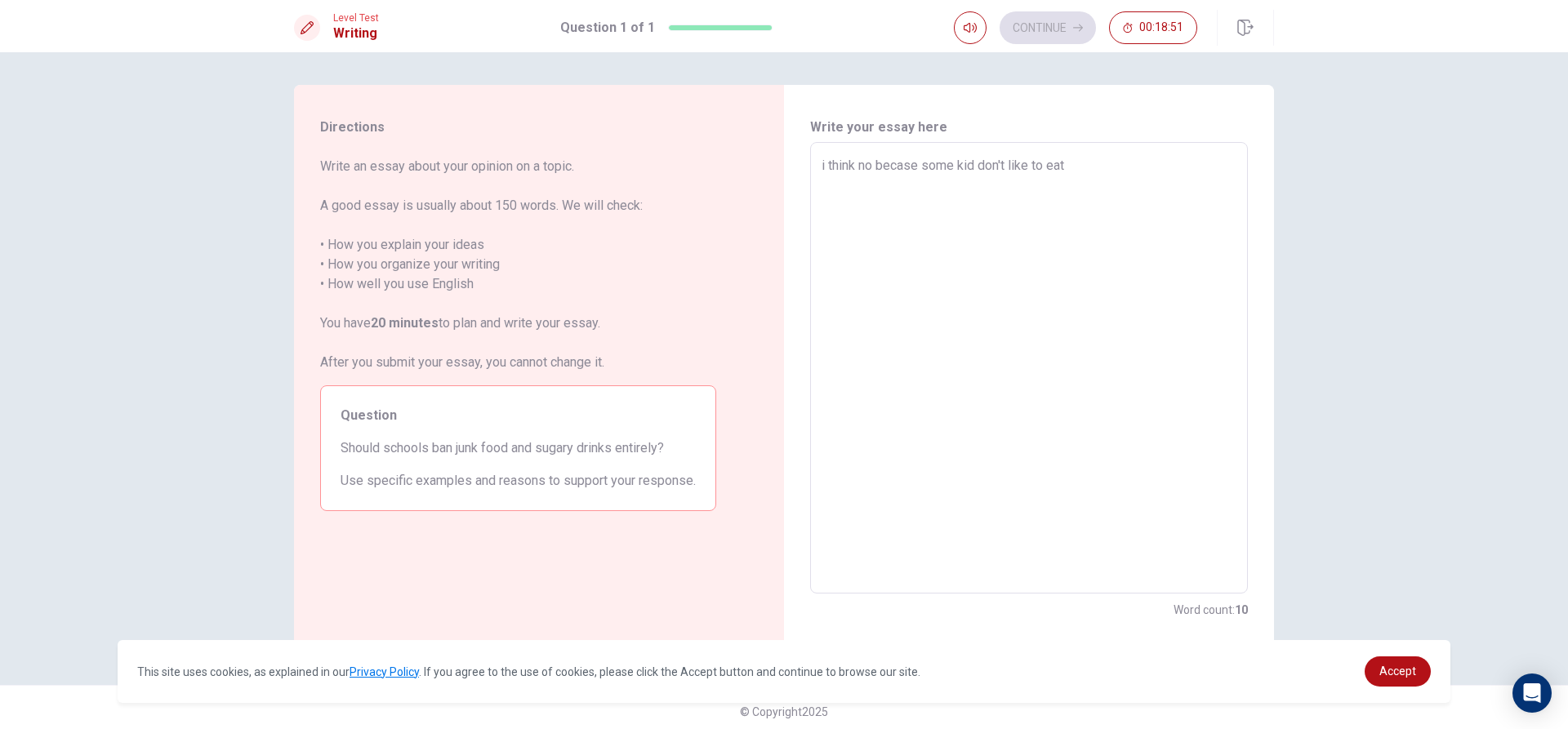
type textarea "i think no becase some kid don't like to eat"
type textarea "x"
type textarea "i think no becase some kid don't like to eat h"
type textarea "x"
type textarea "i think no becase some kid don't like to eat he"
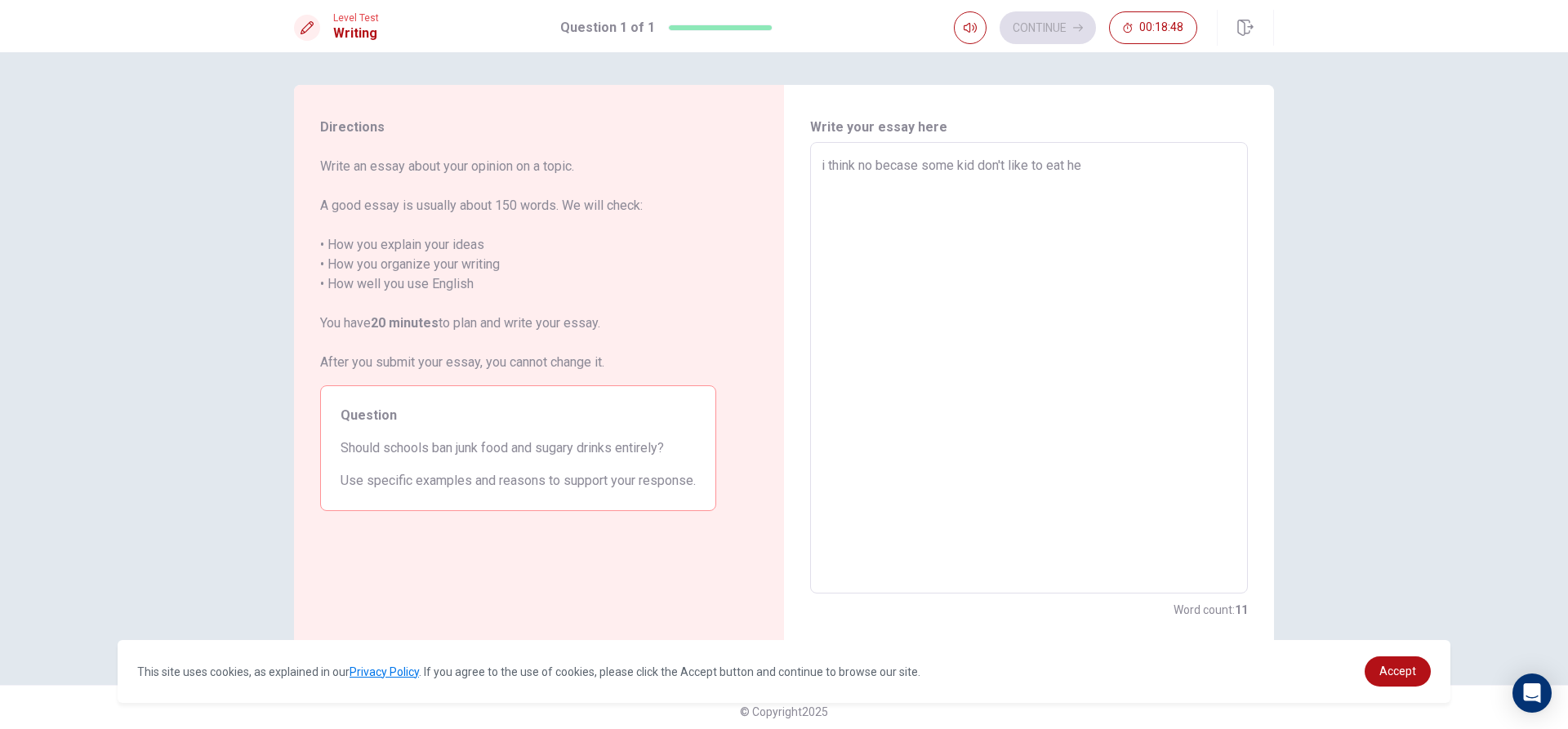
type textarea "x"
type textarea "i think no becase some kid don't like to eat hea"
type textarea "x"
type textarea "i think no becase some kid don't like to eat heai"
type textarea "x"
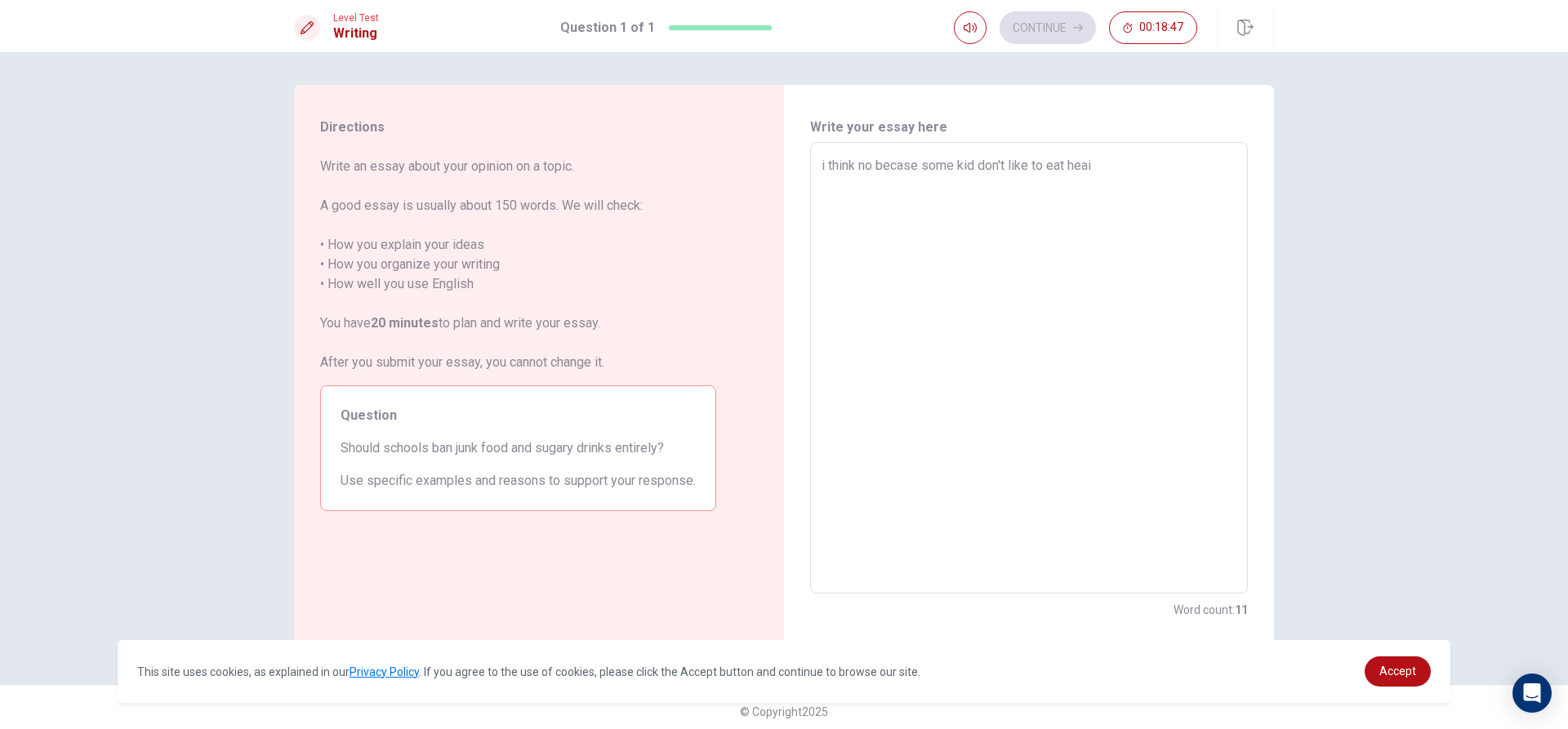
type textarea "i think no becase some kid don't like to eat heait"
type textarea "x"
type textarea "i think no becase some kid don't like to eat heaith"
type textarea "x"
type textarea "i think no becase some kid don't like to eat heait"
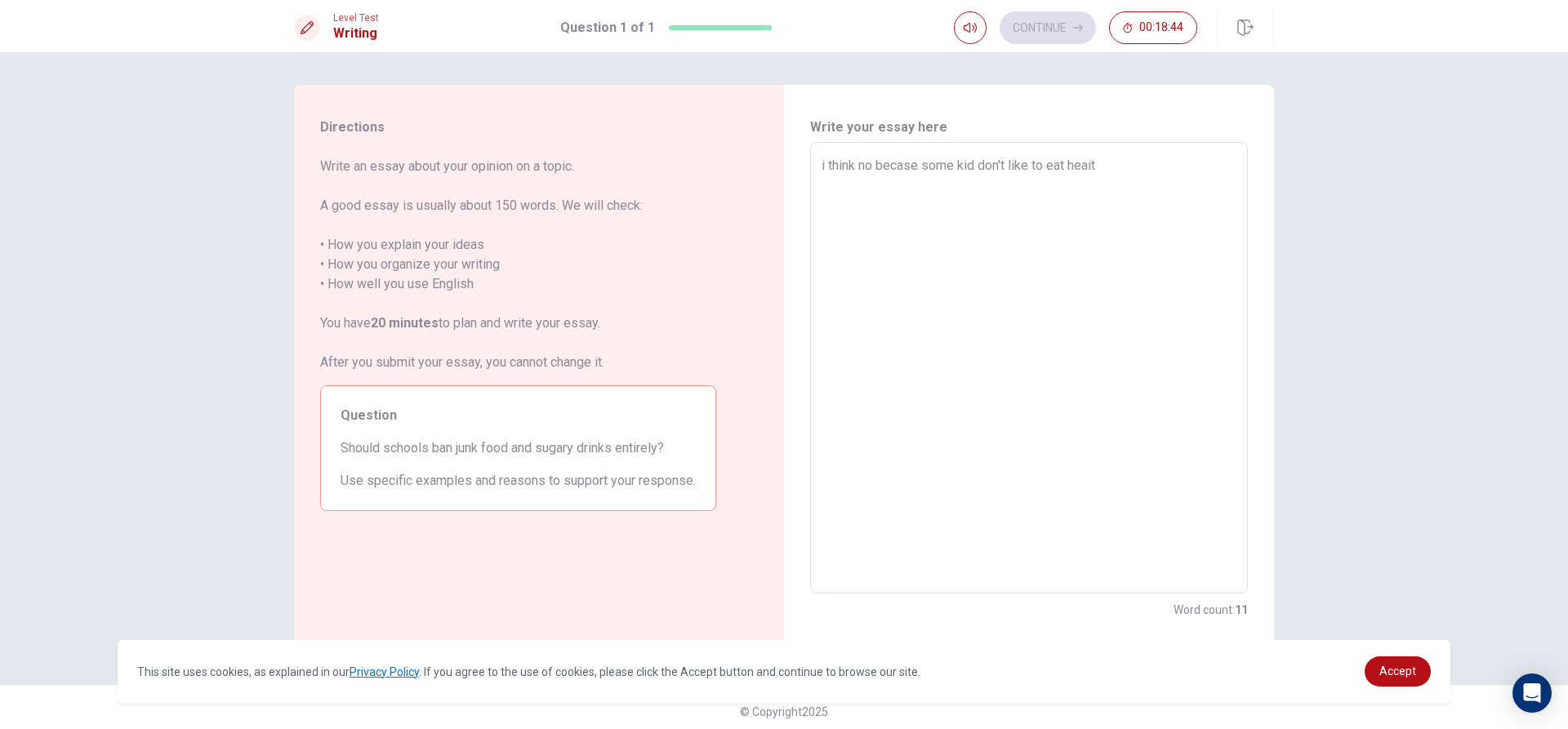
type textarea "x"
type textarea "i think no becase some kid don't like to eat heai"
type textarea "x"
type textarea "i think no becase some kid don't like to eat hea"
type textarea "x"
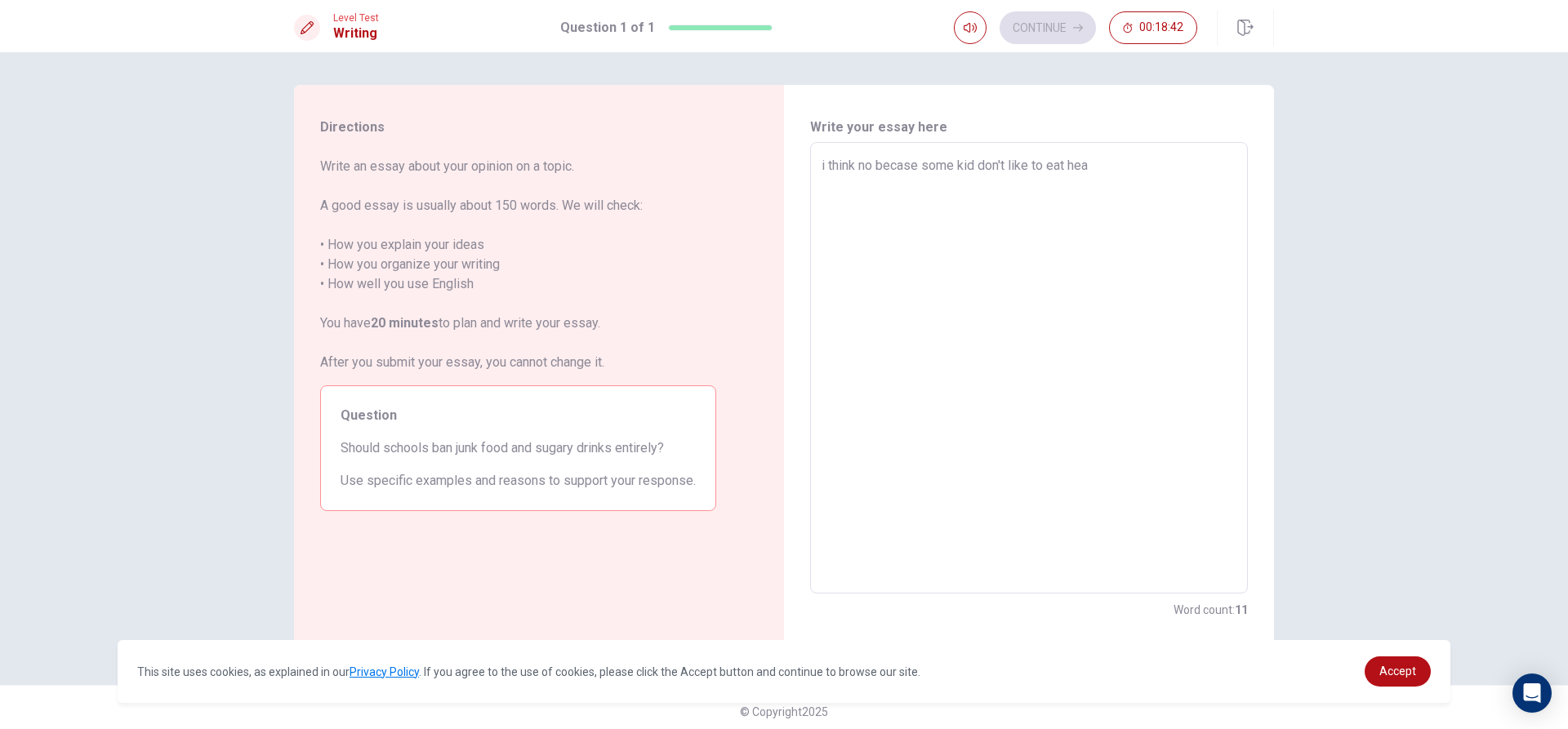
type textarea "i think no becase some kid don't like to eat heal"
type textarea "x"
type textarea "i think no becase some kid don't like to eat healt"
type textarea "x"
type textarea "i think no becase some kid don't like to eat health"
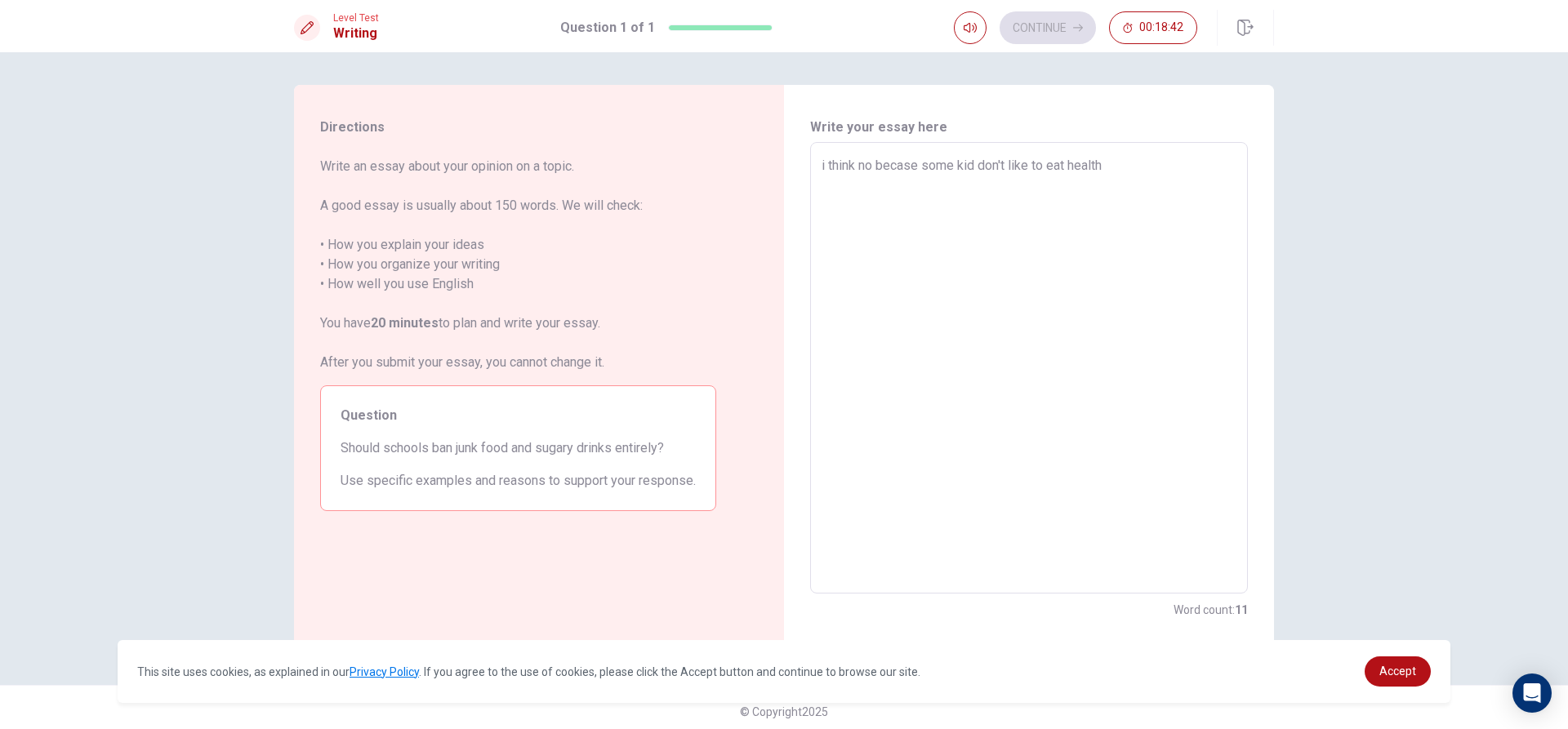
type textarea "x"
type textarea "i think no becase some kid don't like to eat health"
type textarea "x"
type textarea "i think no becase some kid don't like to eat health f"
type textarea "x"
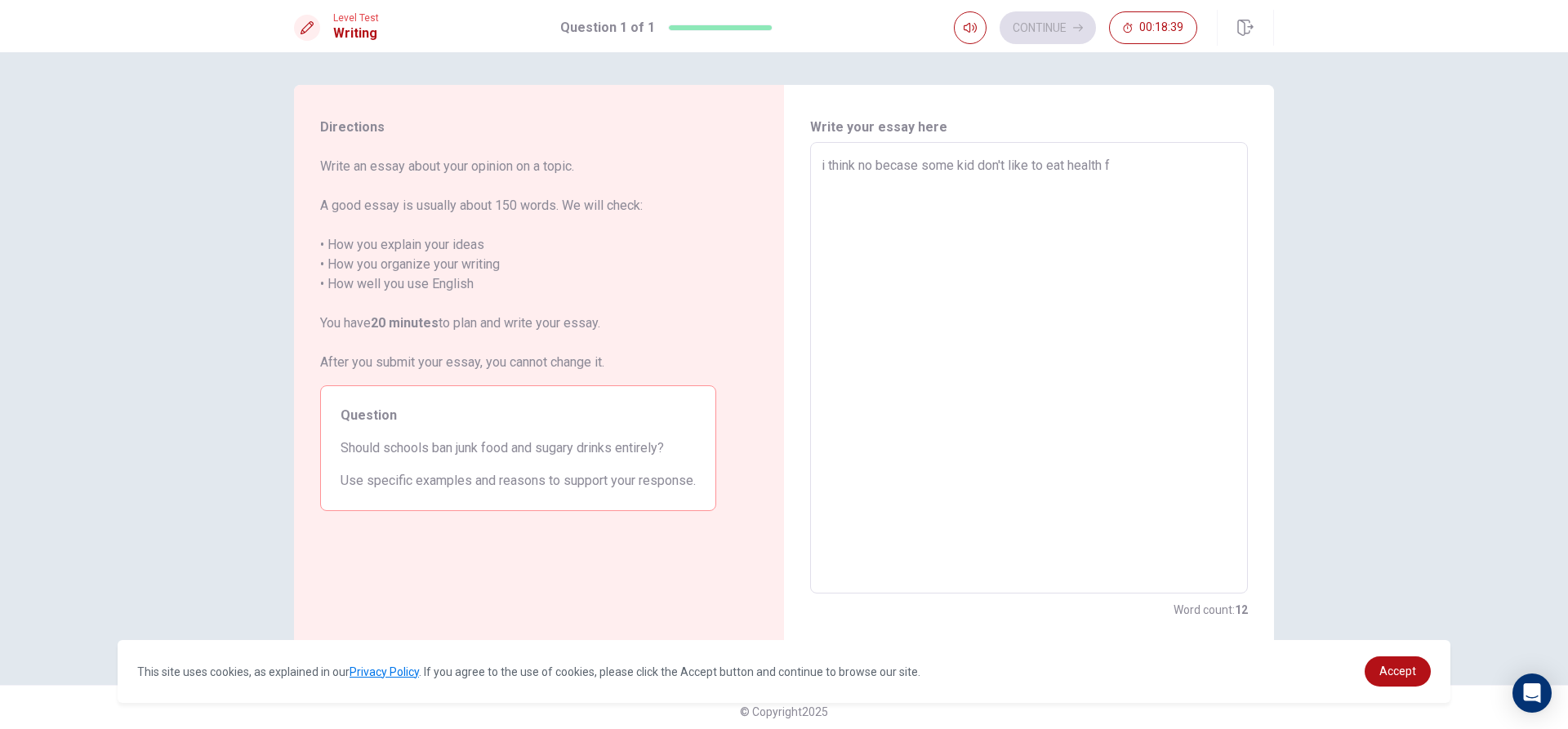
type textarea "i think no becase some kid don't like to eat health fo"
type textarea "x"
type textarea "i think no becase some kid don't like to eat health foo"
type textarea "x"
type textarea "i think no becase some kid don't like to eat health food"
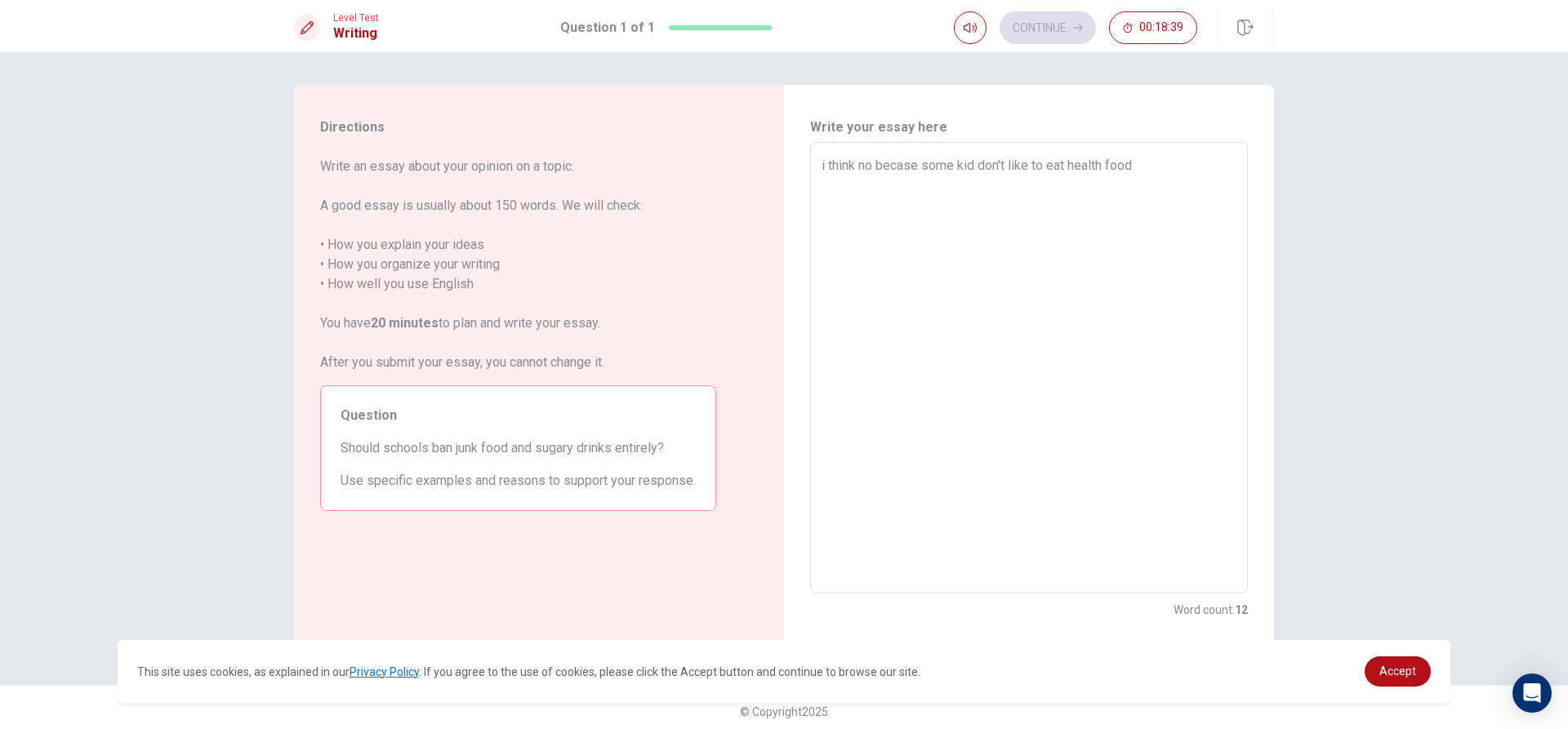
type textarea "x"
type textarea "i think no becase some kid don't like to eat health food"
type textarea "x"
type textarea "i think no becase some kid don't like to eat health food b"
type textarea "x"
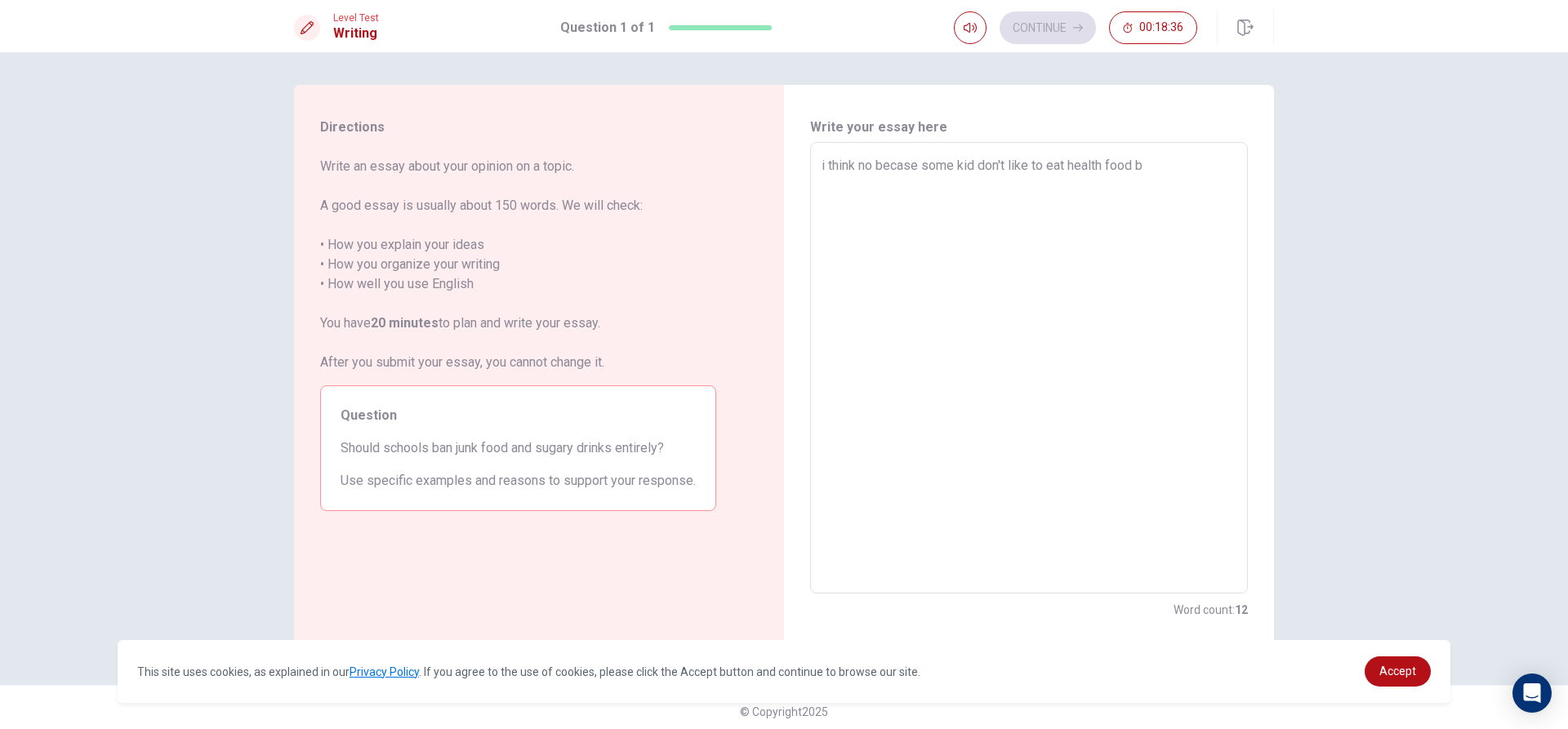
type textarea "i think no becase some kid don't like to eat health food bu"
type textarea "x"
type textarea "i think no becase some kid don't like to eat health food but"
type textarea "x"
type textarea "i think no becase some kid don't like to eat health food but"
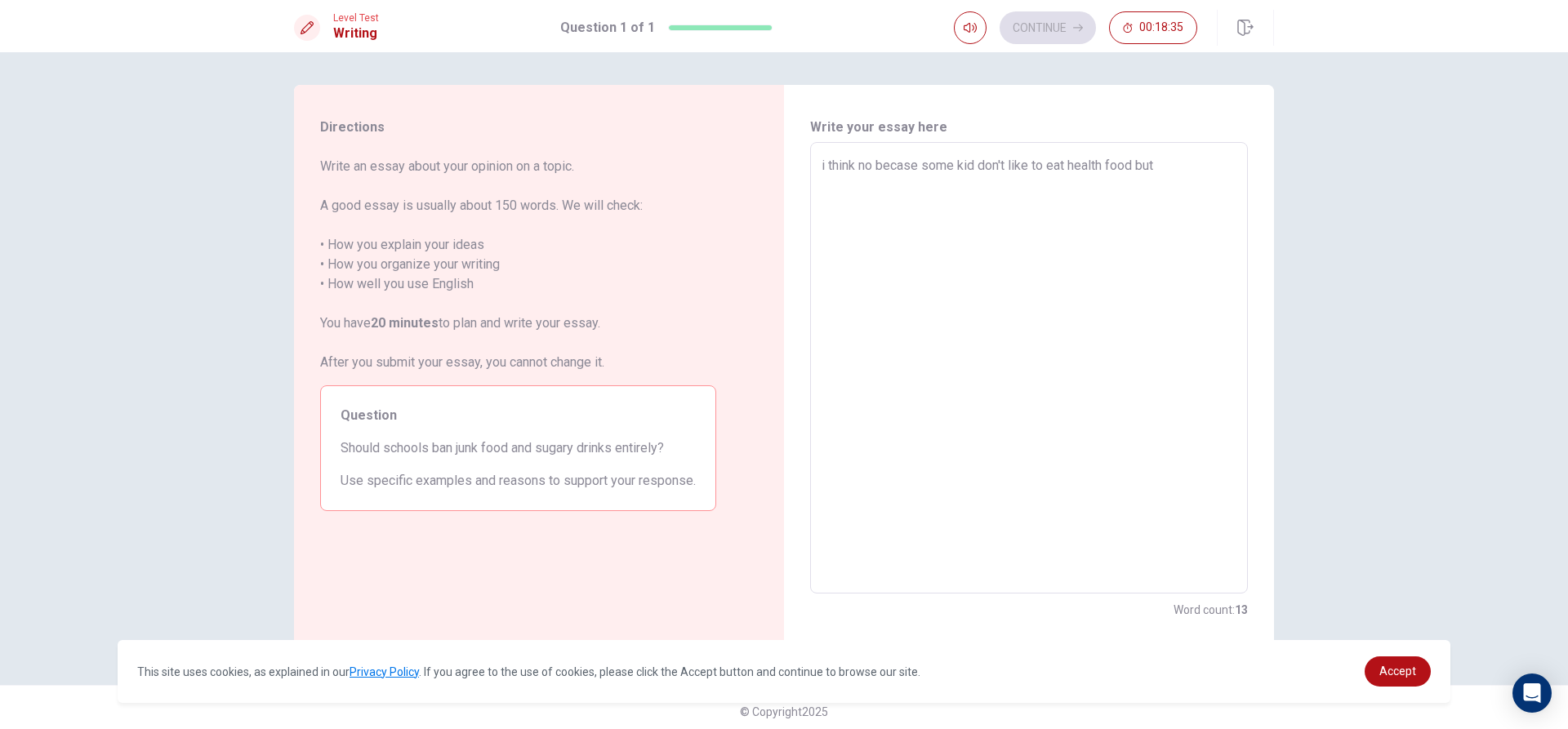
type textarea "x"
type textarea "i think no becase some kid don't like to eat health food but s"
type textarea "x"
type textarea "i think no becase some kid don't like to eat health food but so"
type textarea "x"
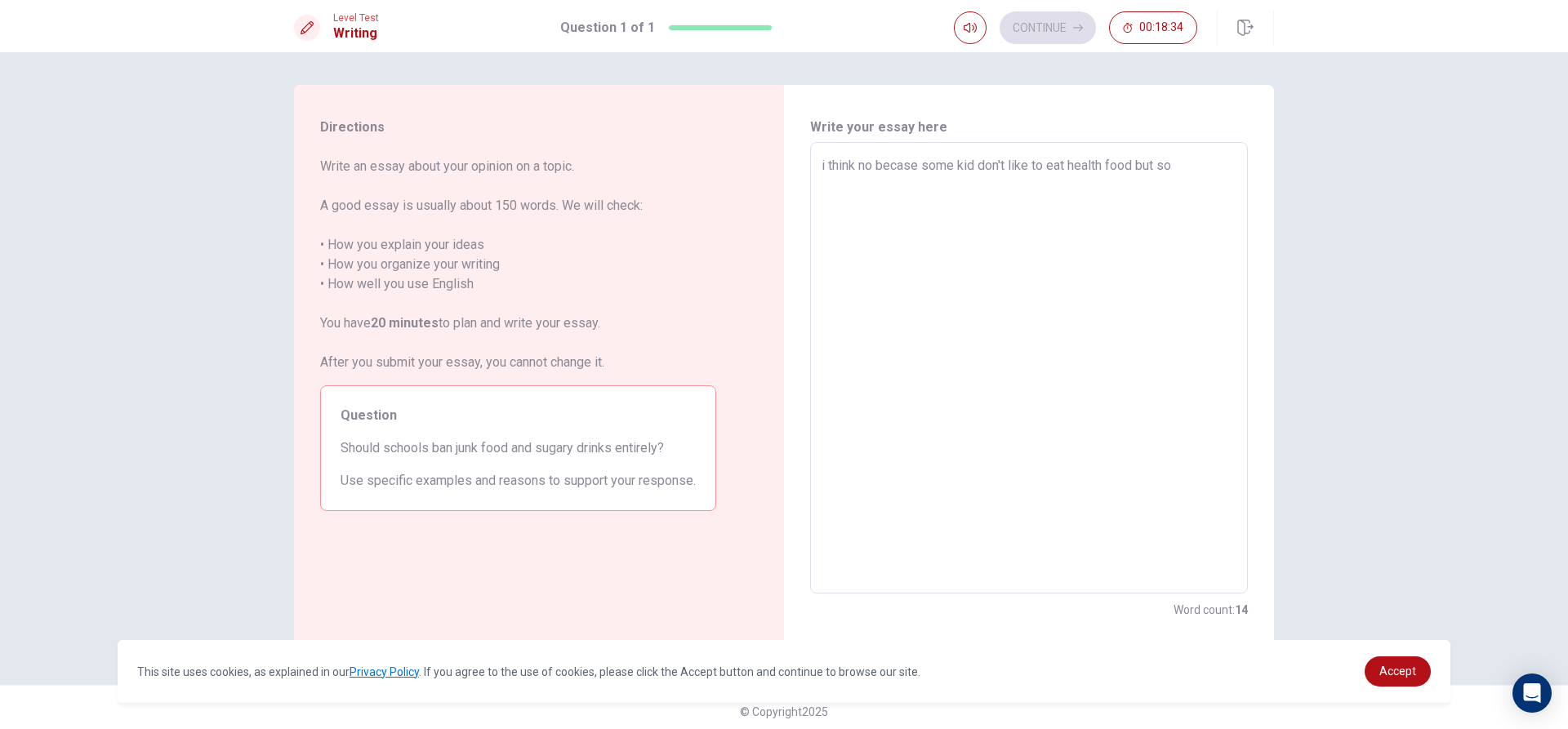
type textarea "i think no becase some kid don't like to eat health food but som"
type textarea "x"
type textarea "i think no becase some kid don't like to eat health food but some"
type textarea "x"
type textarea "i think no becase some kid don't like to eat health food but some"
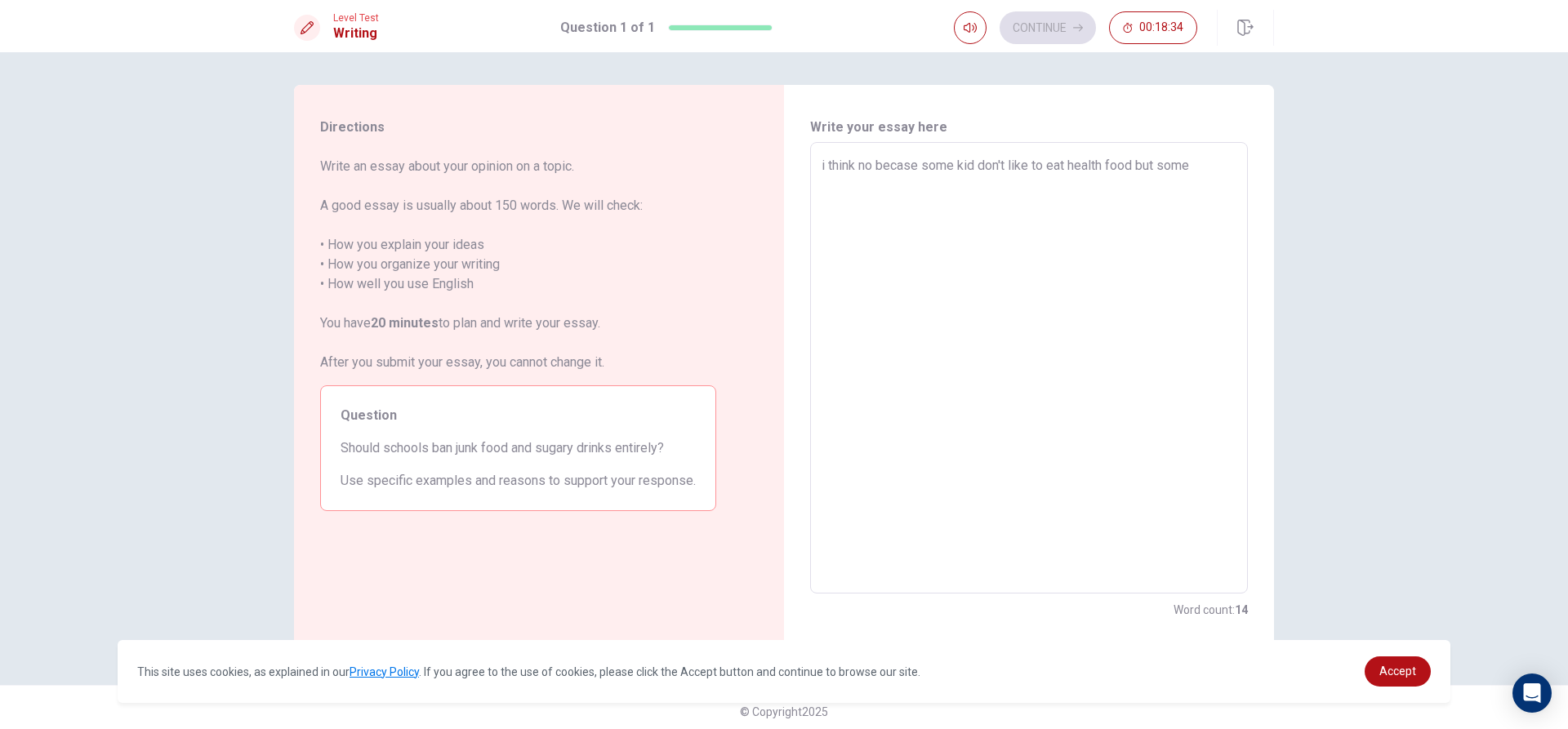
type textarea "x"
type textarea "i think no becase some kid don't like to eat health food but some k"
type textarea "x"
type textarea "i think no becase some kid don't like to eat health food but some ki"
type textarea "x"
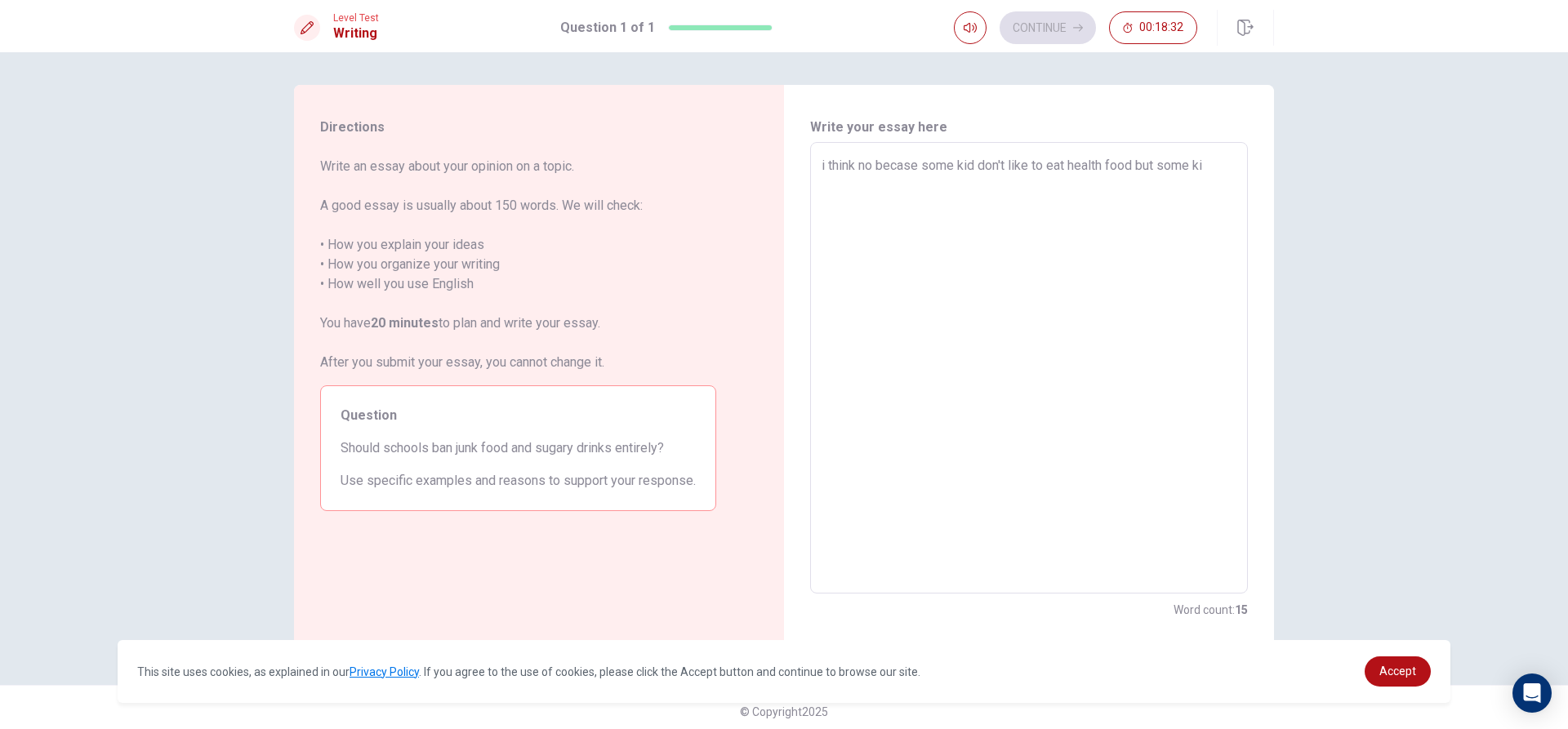
type textarea "i think no becase some kid don't like to eat health food but some kid"
type textarea "x"
type textarea "i think no becase some kid don't like to eat health food but some kid"
type textarea "x"
type textarea "i think no becase some kid don't like to eat health food but some kid l"
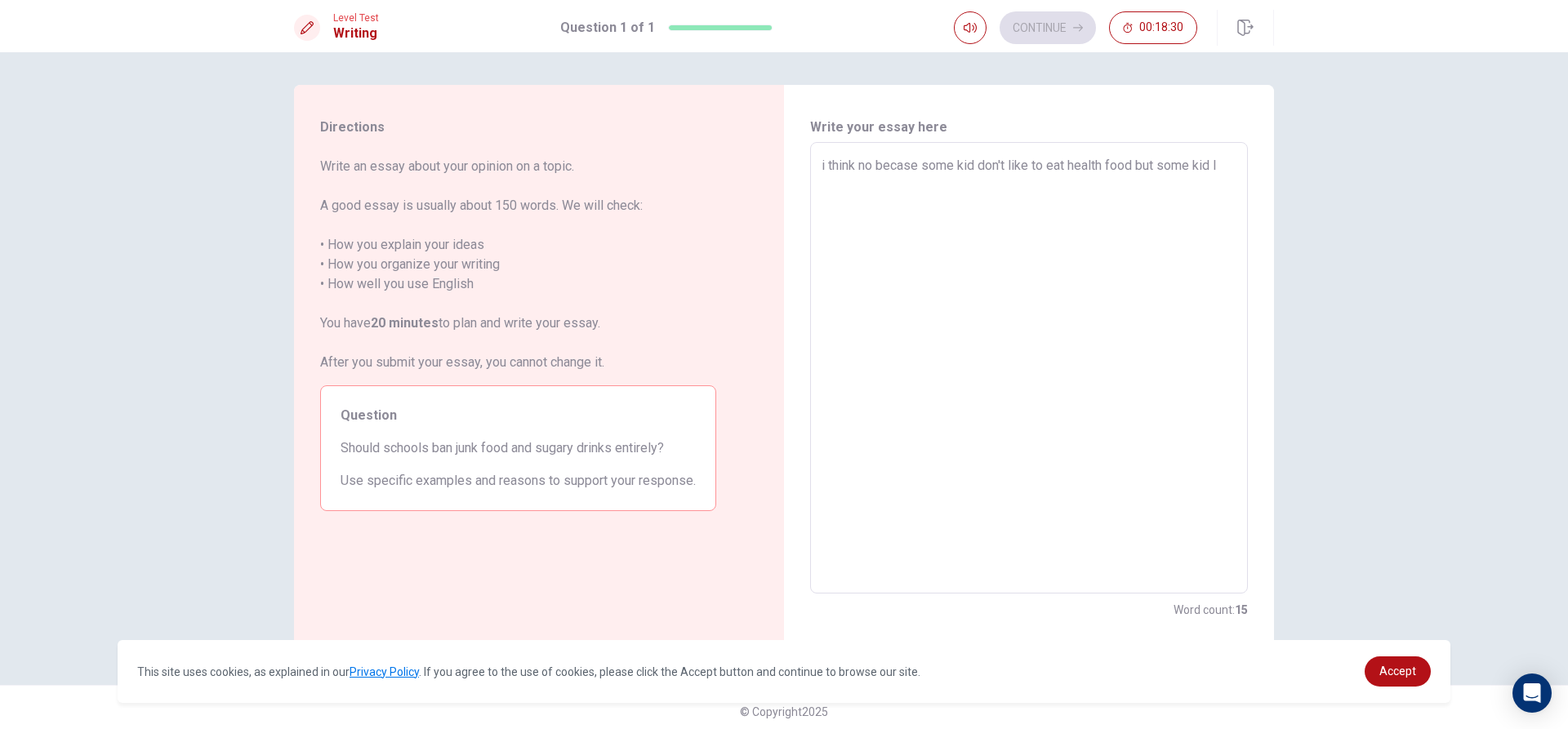
type textarea "x"
type textarea "i think no becase some kid don't like to eat health food but some kid li"
type textarea "x"
type textarea "i think no becase some kid don't like to eat health food but some kid lik"
type textarea "x"
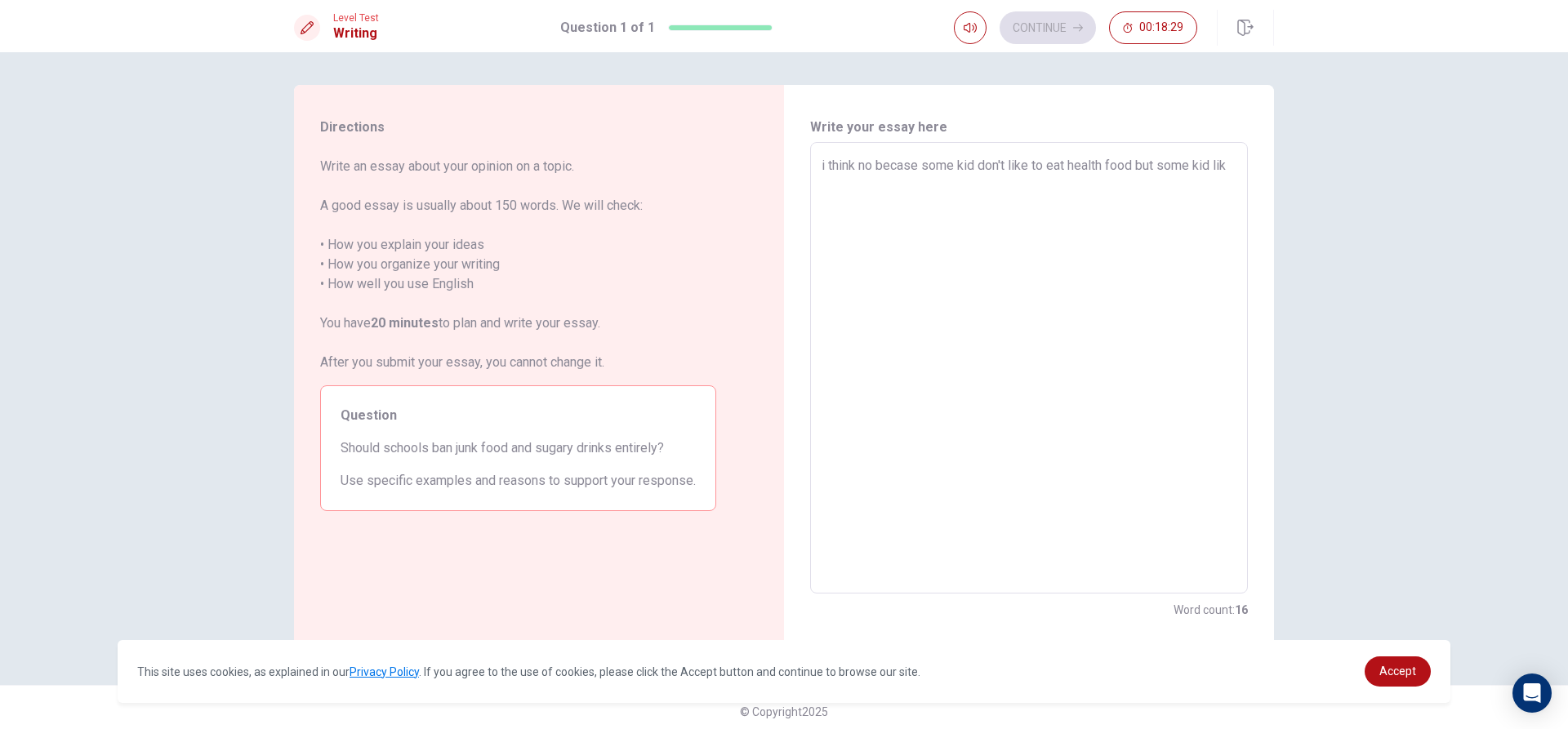
type textarea "i think no becase some kid don't like to eat health food but some kid like"
type textarea "x"
type textarea "i think no becase some kid don't like to eat health food but some kid like"
type textarea "x"
type textarea "i think no becase some kid don't like to eat health food but some kid like t"
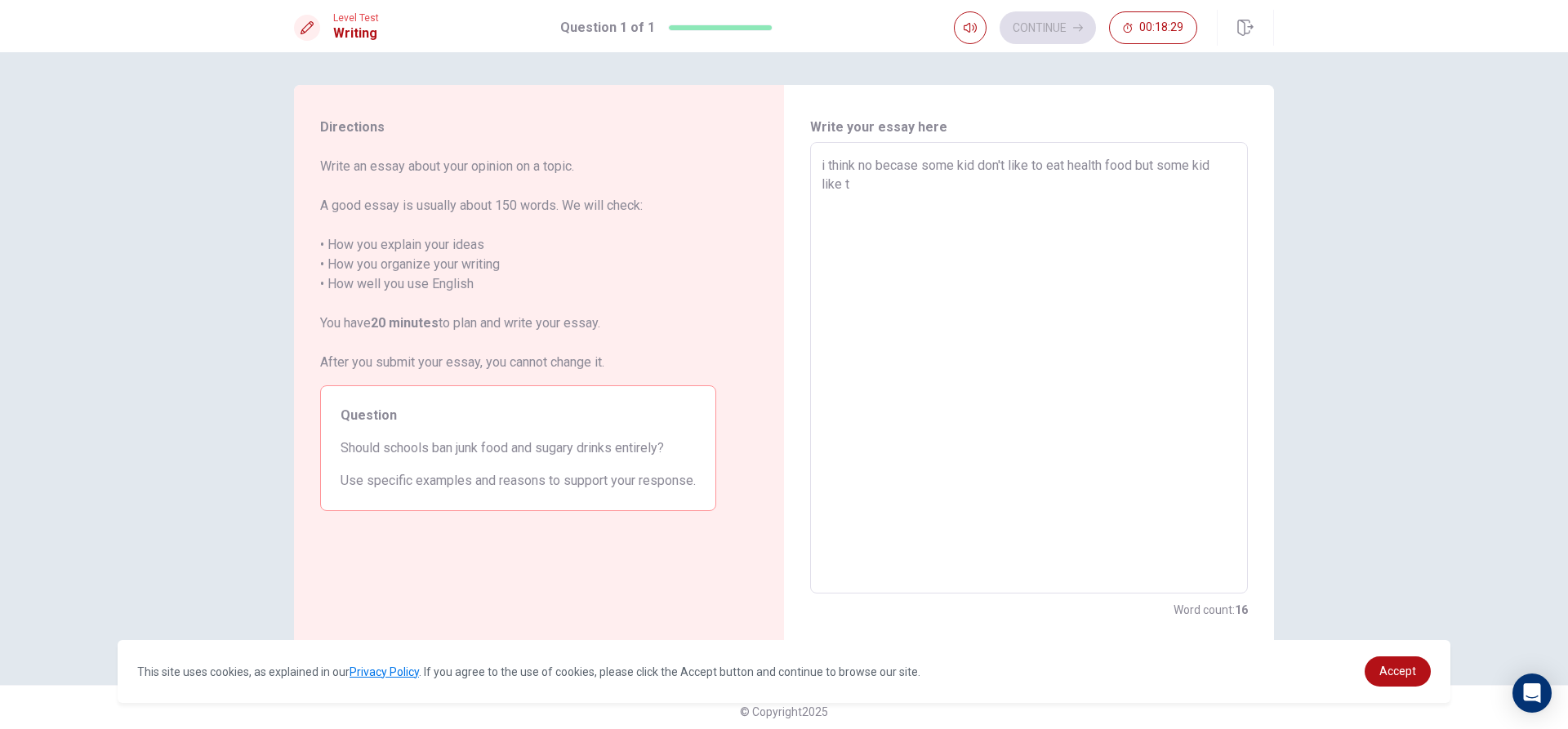
type textarea "x"
type textarea "i think no becase some kid don't like to eat health food but some kid like to"
type textarea "x"
type textarea "i think no becase some kid don't like to eat health food but some kid like to"
type textarea "x"
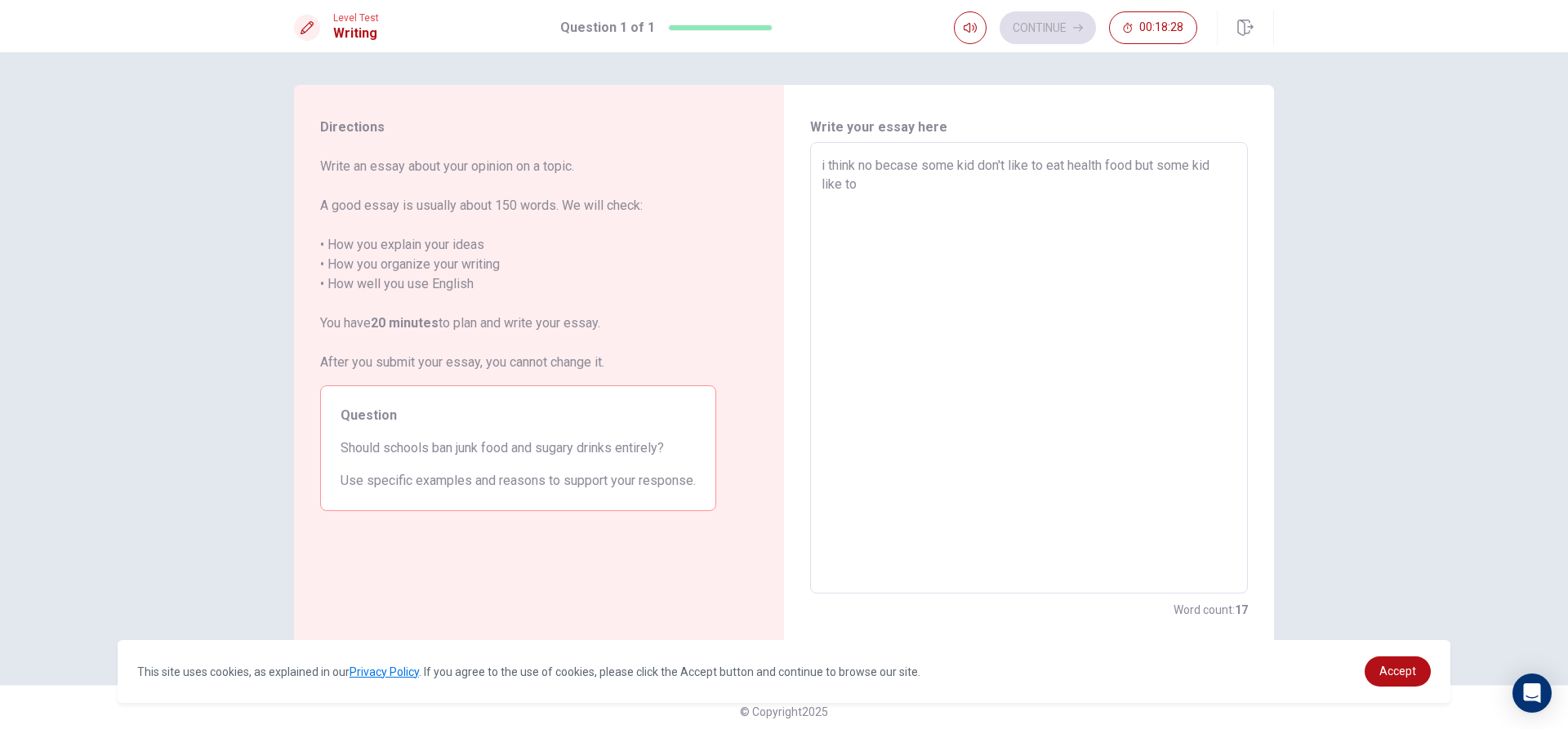
type textarea "i think no becase some kid don't like to eat health food but some kid like to e"
type textarea "x"
type textarea "i think no becase some kid don't like to eat health food but some kid like to ea"
type textarea "x"
type textarea "i think no becase some kid don't like to eat health food but some kid like to e…"
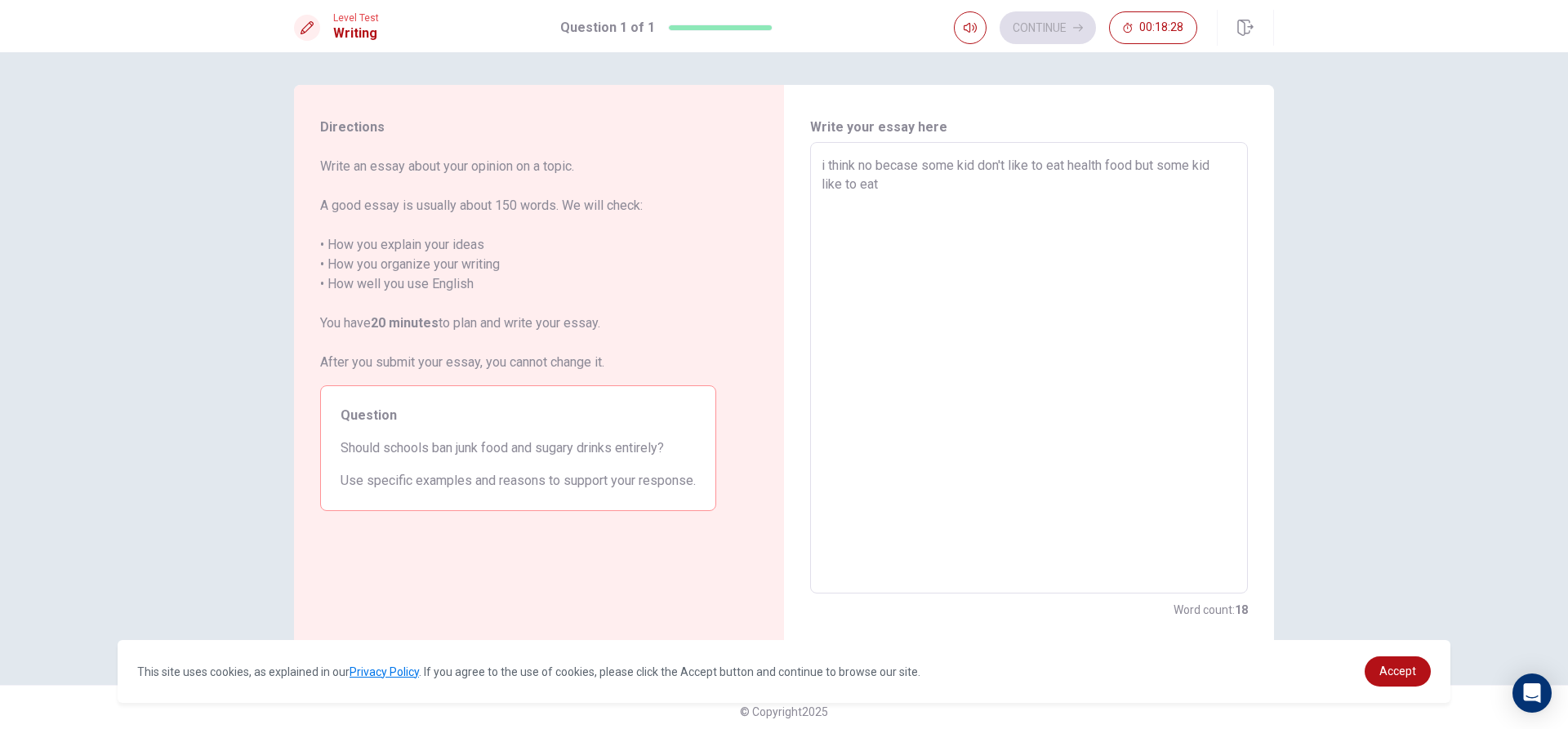
type textarea "x"
type textarea "i think no becase some kid don't like to eat health food but some kid like to e…"
type textarea "x"
type textarea "i think no becase some kid don't like to eat health food but some kid like to e…"
type textarea "x"
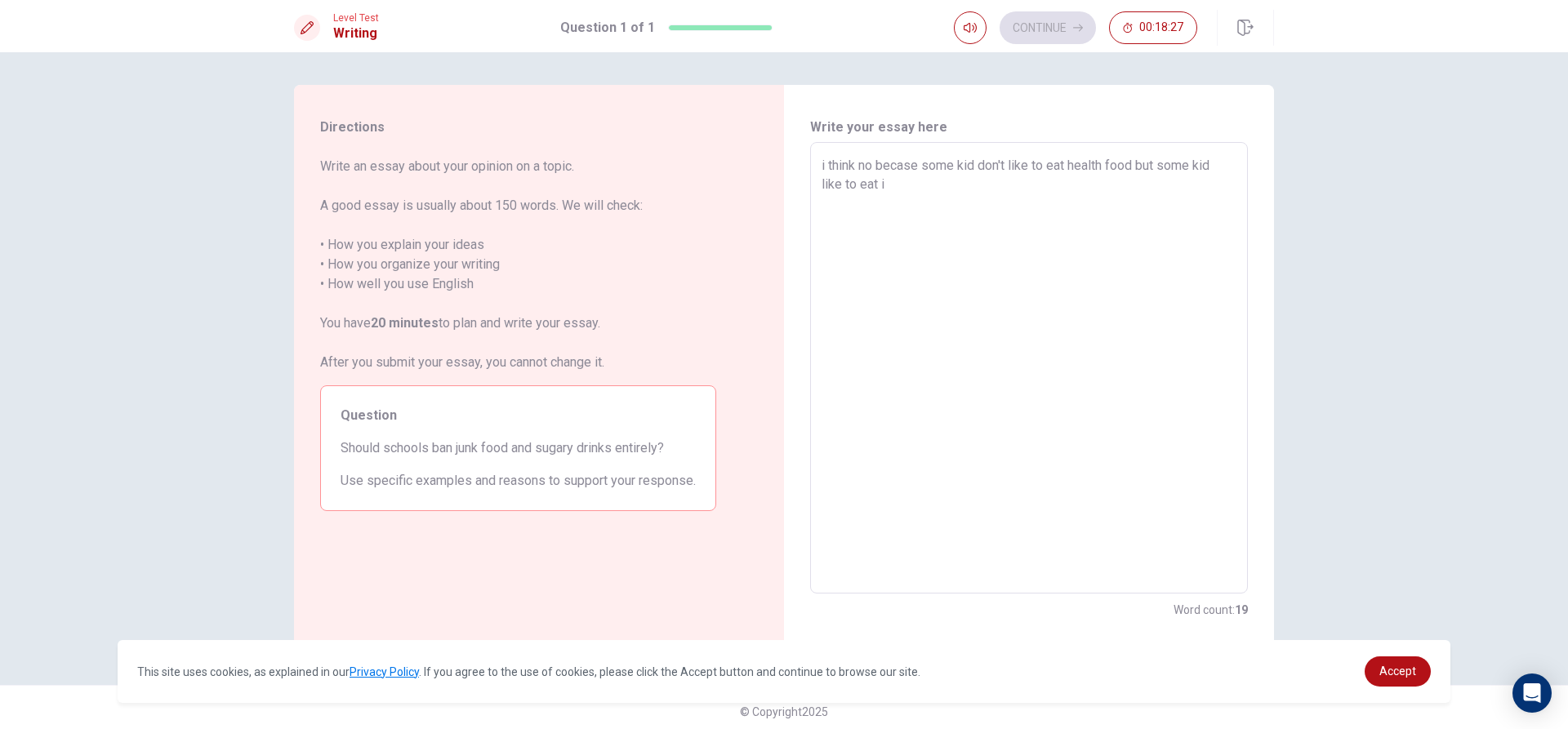
type textarea "i think no becase some kid don't like to eat health food but some kid like to e…"
type textarea "x"
type textarea "i think no becase some kid don't like to eat health food but some kid like to e…"
type textarea "x"
type textarea "i think no becase some kid don't like to eat health food but some kid like to e…"
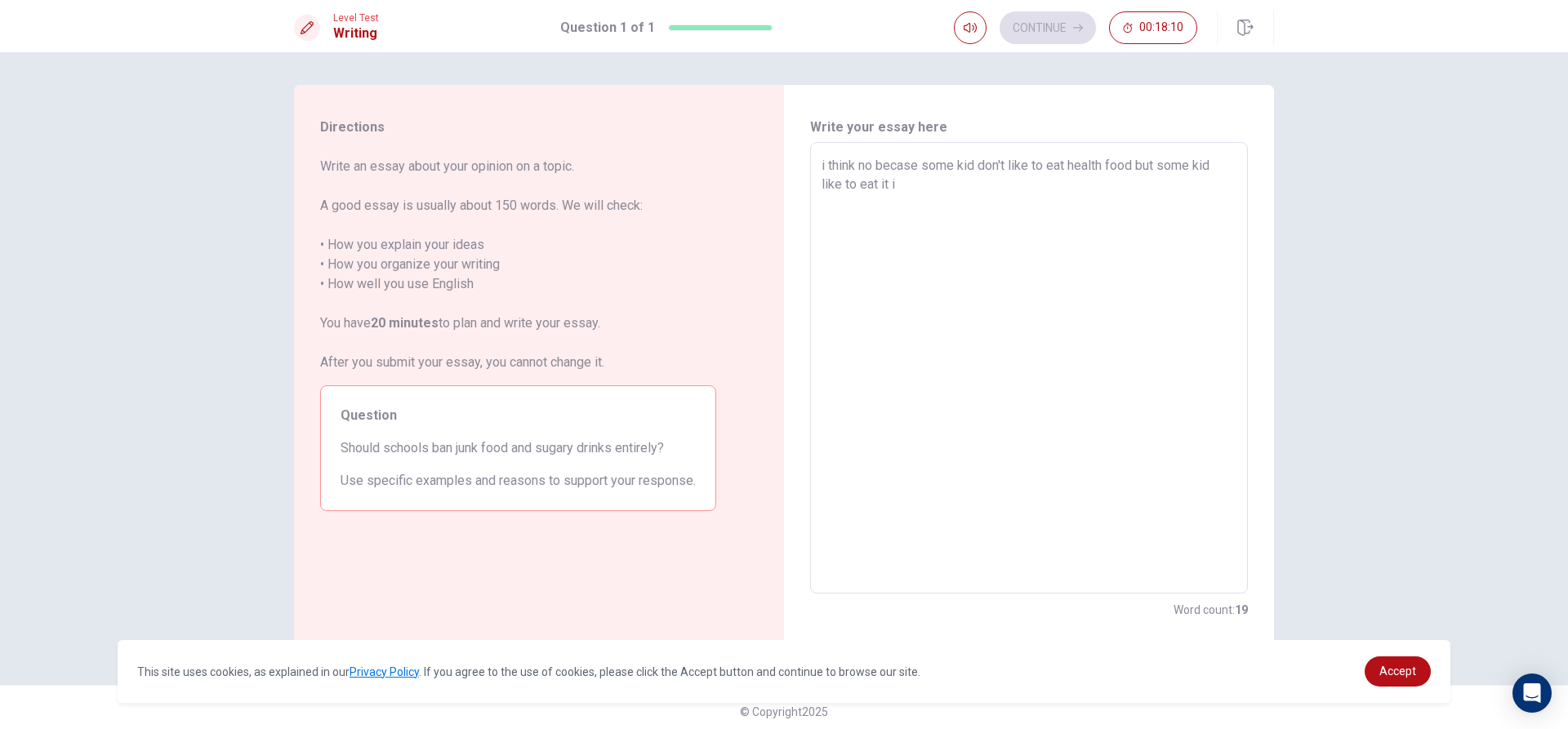
type textarea "x"
click at [974, 198] on textarea "i think no becase some kid don't like to eat health food but some kid like to e…" at bounding box center [1029, 368] width 415 height 425
click at [1040, 199] on textarea "i think no becase some kid don't like to eat health food but some kid like to e…" at bounding box center [1029, 368] width 415 height 425
click at [996, 201] on textarea "i think no becase some kid don't like to eat health food but some kid like to e…" at bounding box center [1029, 368] width 415 height 425
click at [970, 207] on textarea "i think no becase some kid don't like to eat health food but some kid like to e…" at bounding box center [1029, 368] width 415 height 425
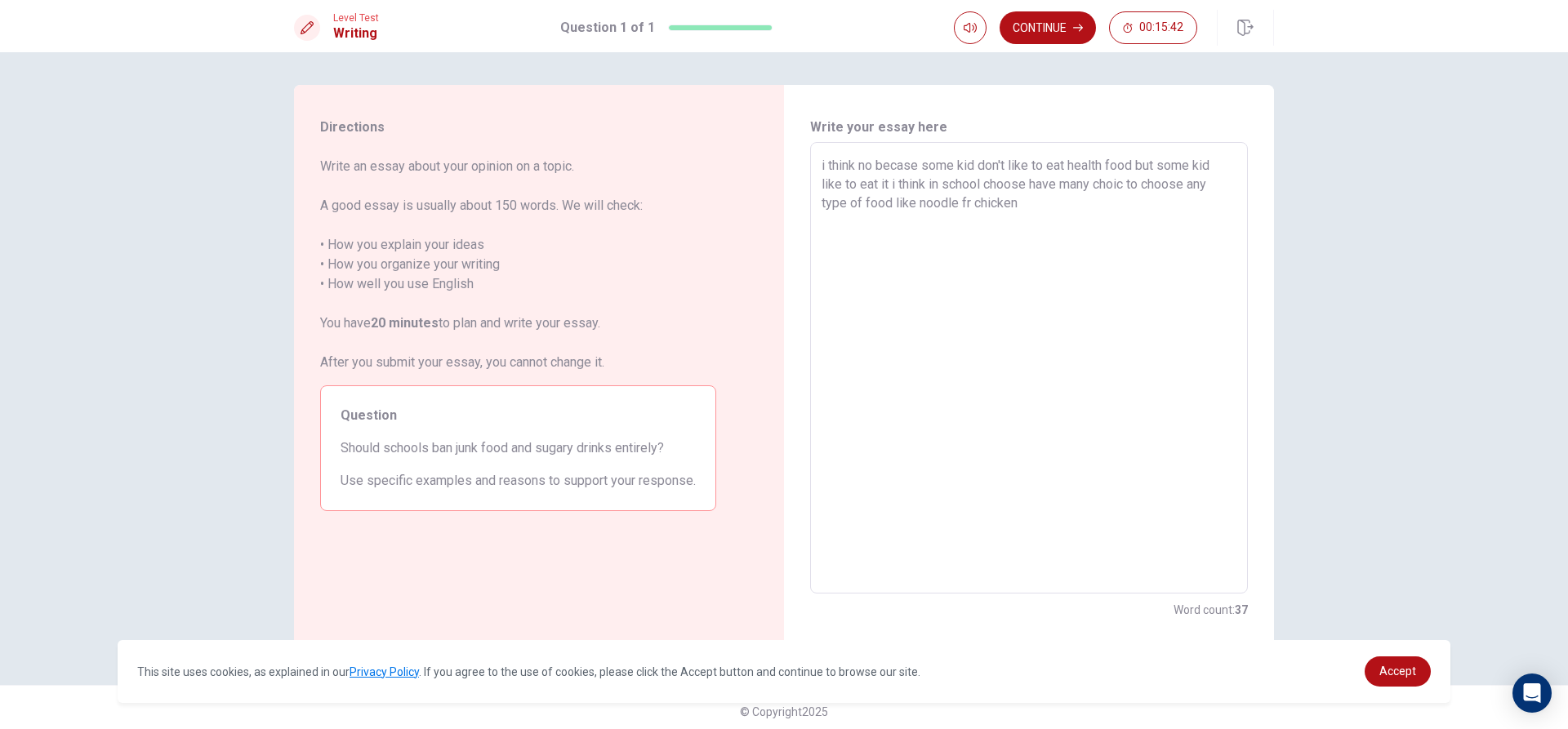
click at [967, 210] on textarea "i think no becase some kid don't like to eat health food but some kid like to e…" at bounding box center [1029, 368] width 415 height 425
click at [1024, 202] on textarea "i think no becase some kid don't like to eat health food but some kid like to e…" at bounding box center [1029, 368] width 415 height 425
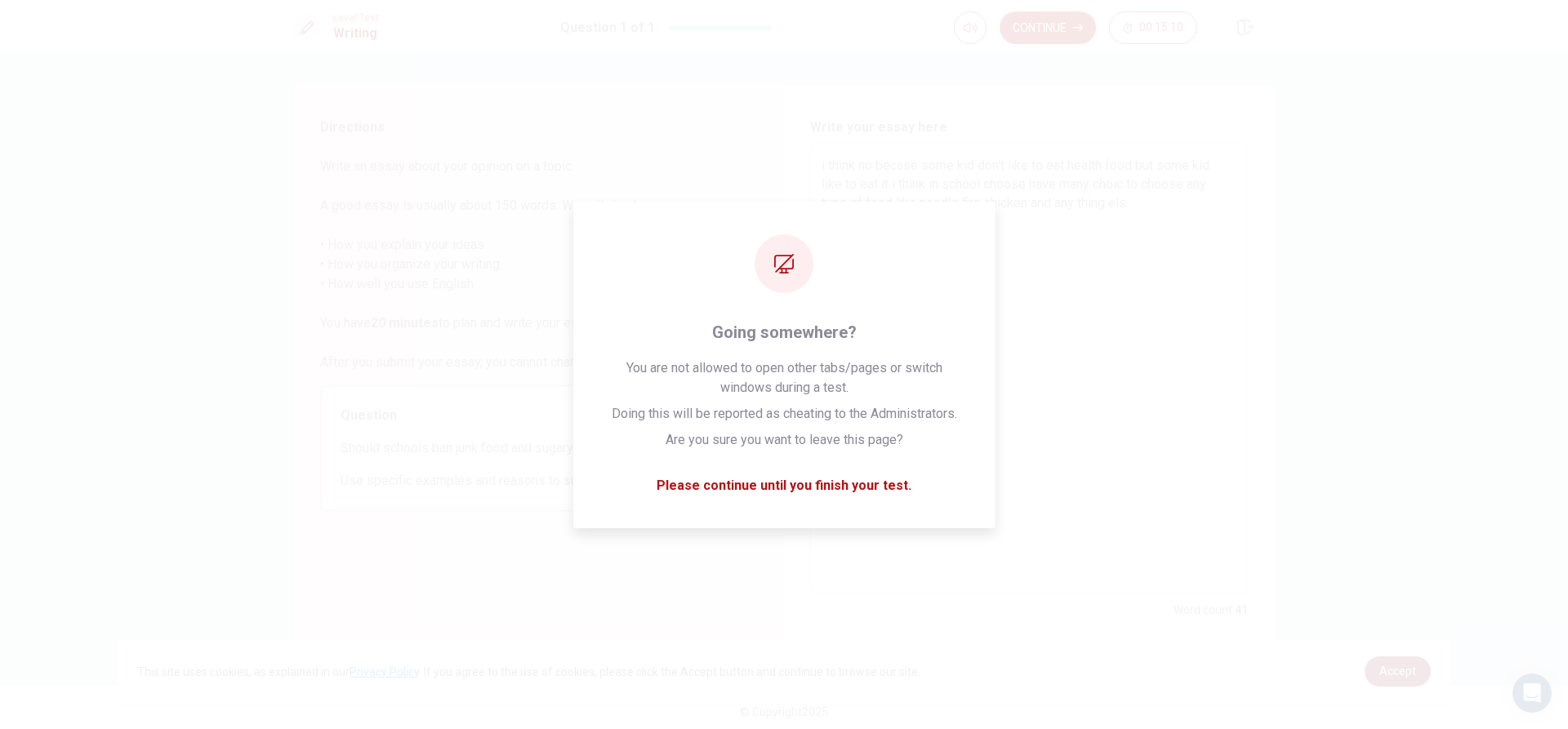
click at [1407, 663] on link "Accept" at bounding box center [1398, 671] width 66 height 30
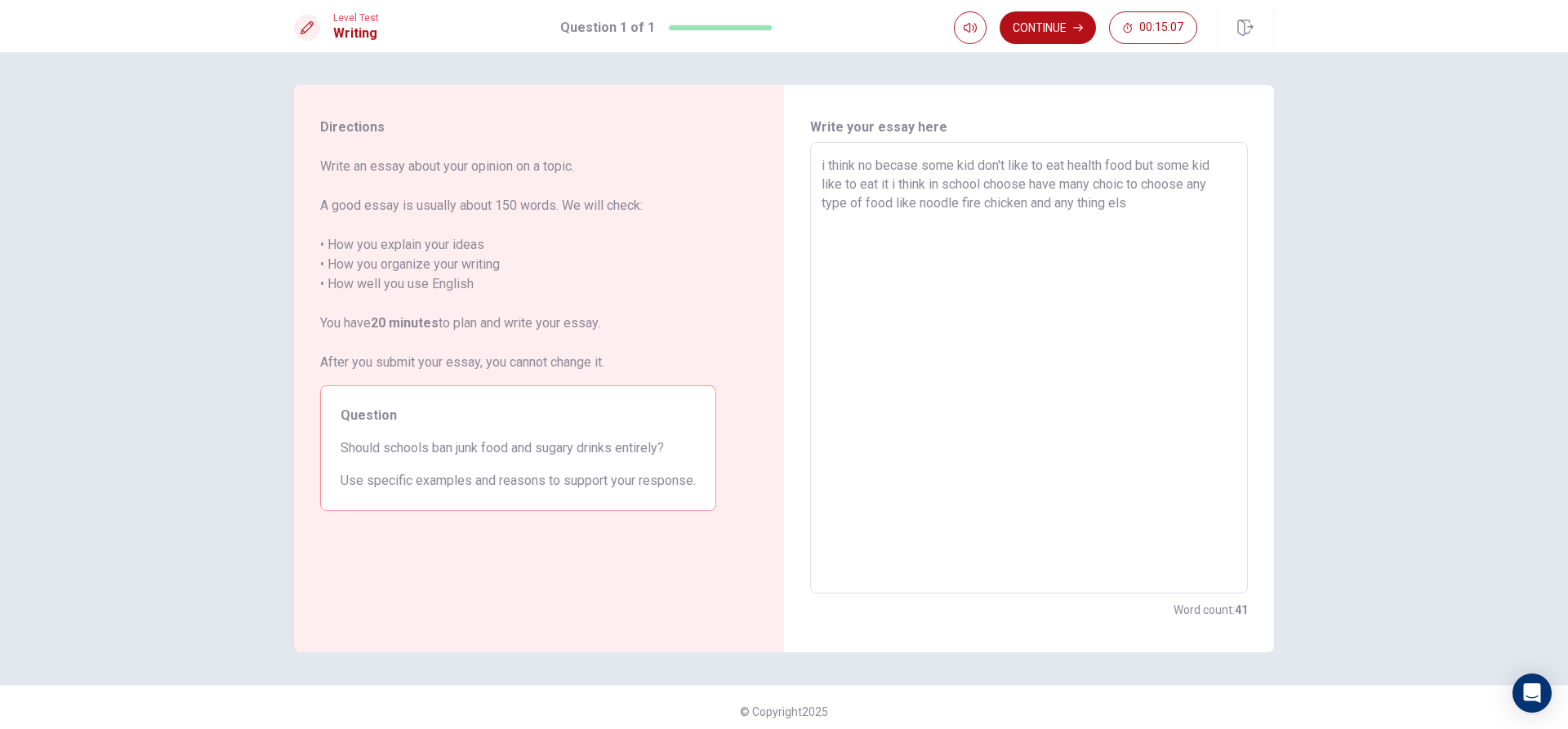
click at [1135, 213] on textarea "i think no becase some kid don't like to eat health food but some kid like to e…" at bounding box center [1029, 368] width 415 height 425
click at [1057, 25] on button "Continue" at bounding box center [1048, 28] width 97 height 33
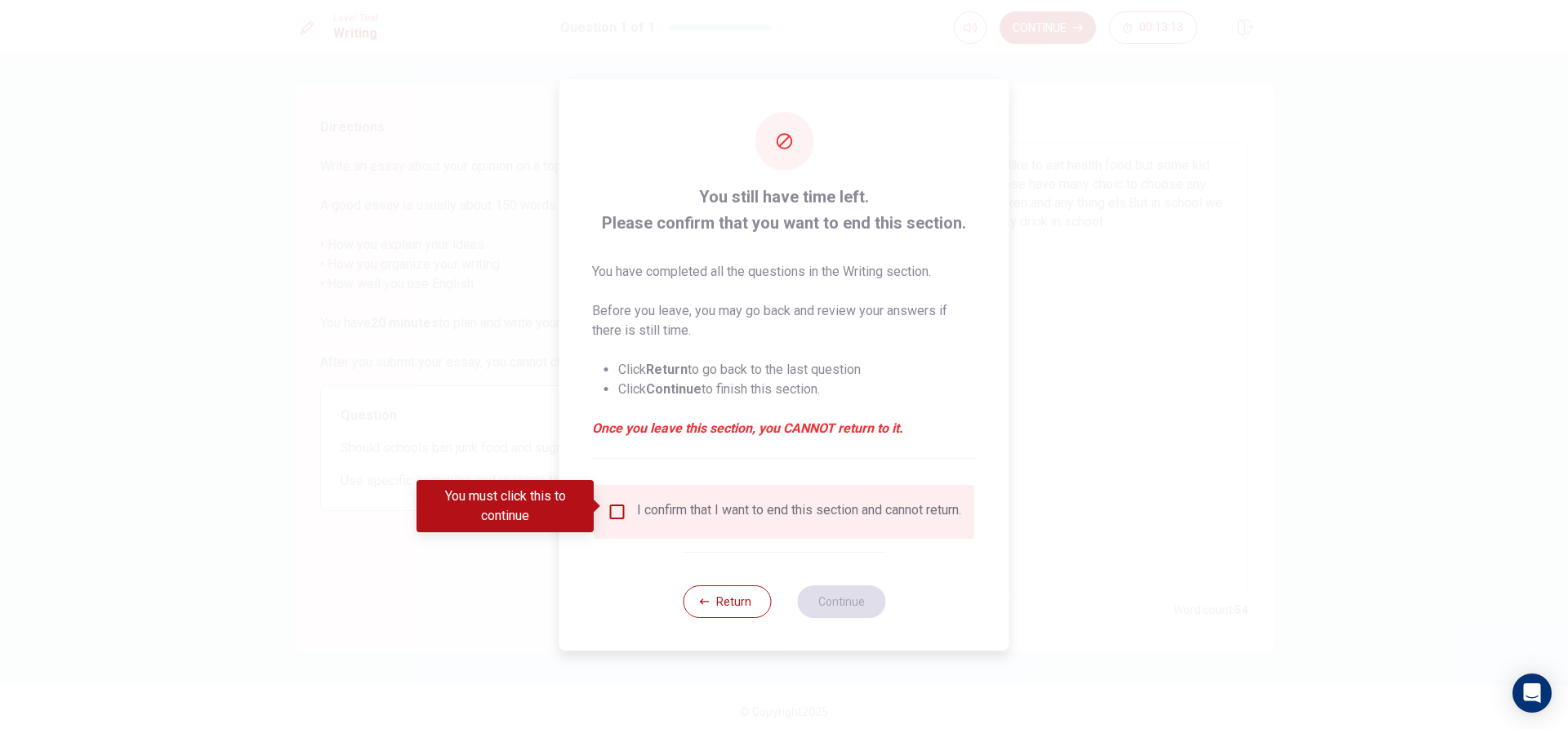
click at [614, 505] on input "You must click this to continue" at bounding box center [617, 511] width 19 height 19
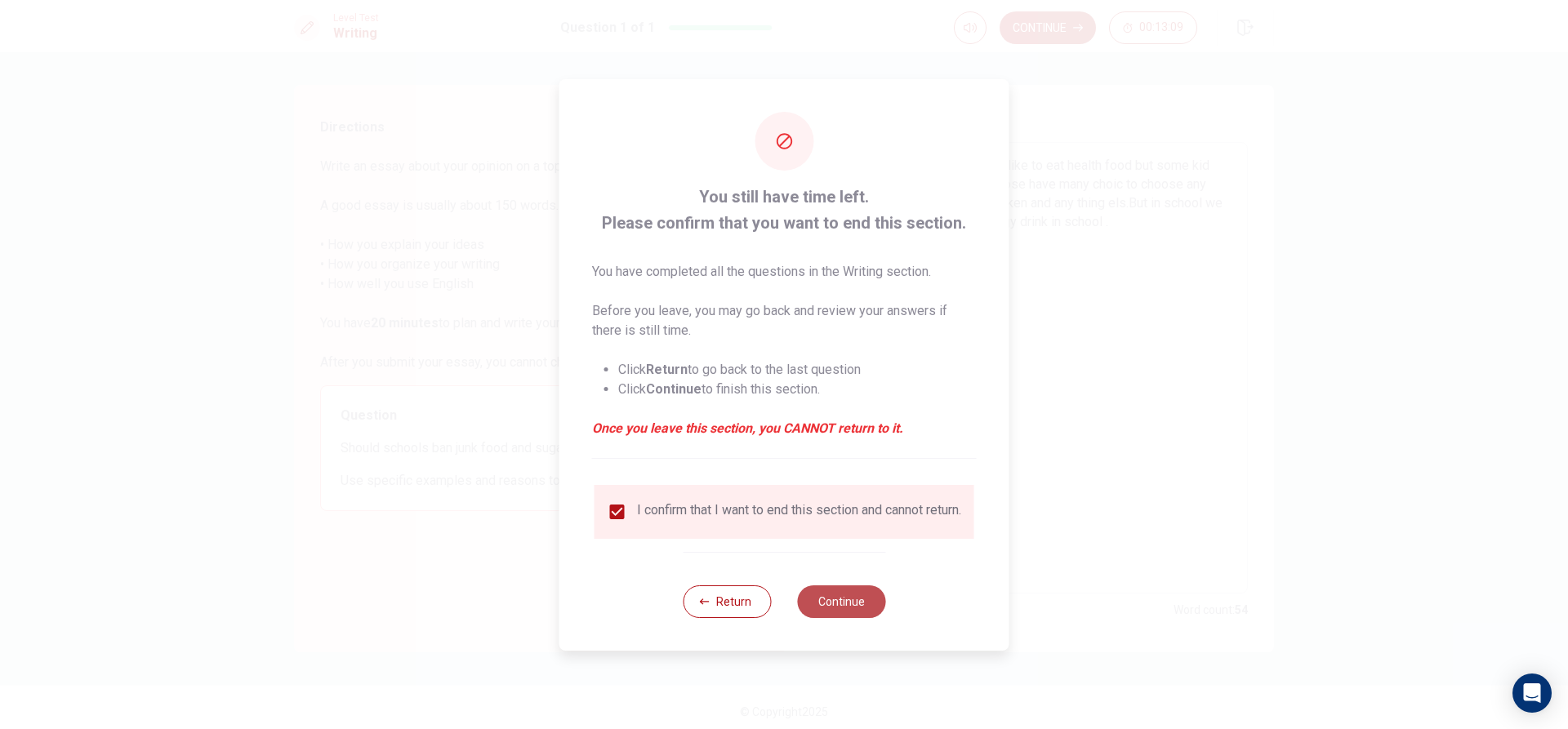
click at [860, 610] on button "Continue" at bounding box center [841, 602] width 88 height 33
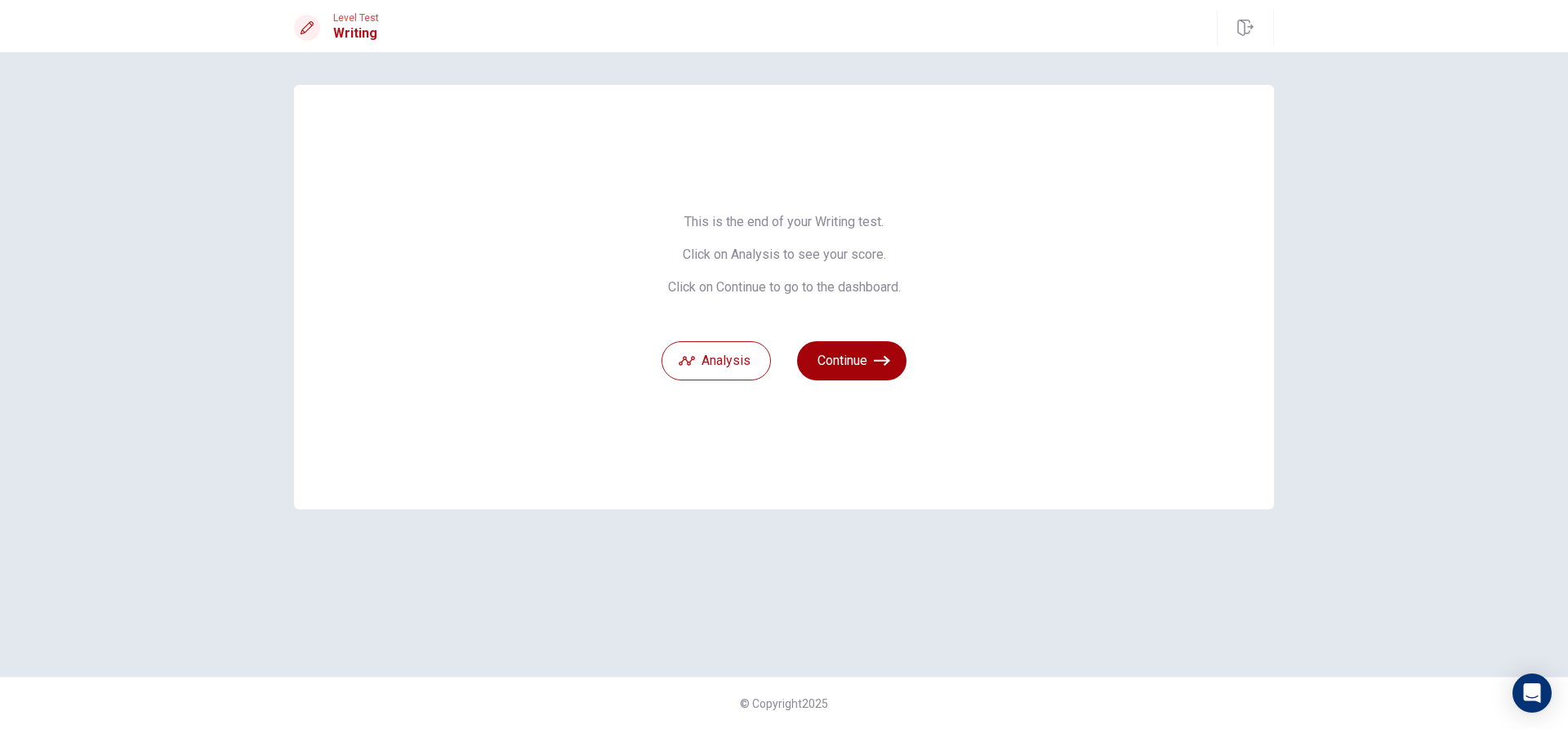
click at [816, 363] on button "Continue" at bounding box center [851, 361] width 109 height 39
